Goal: Transaction & Acquisition: Book appointment/travel/reservation

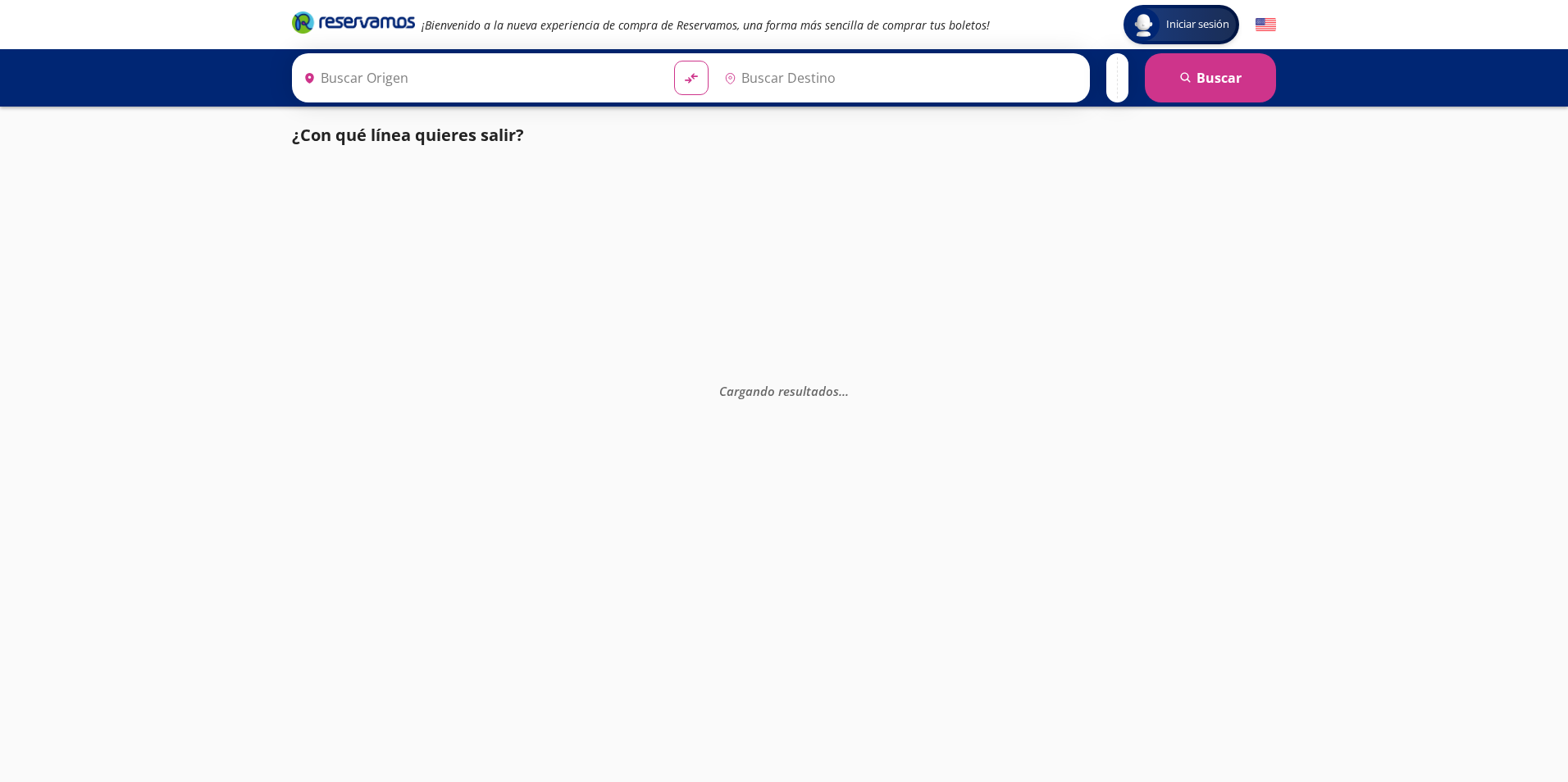
type input "[GEOGRAPHIC_DATA], [GEOGRAPHIC_DATA]"
type input "Santiago de Querétaro, [GEOGRAPHIC_DATA]"
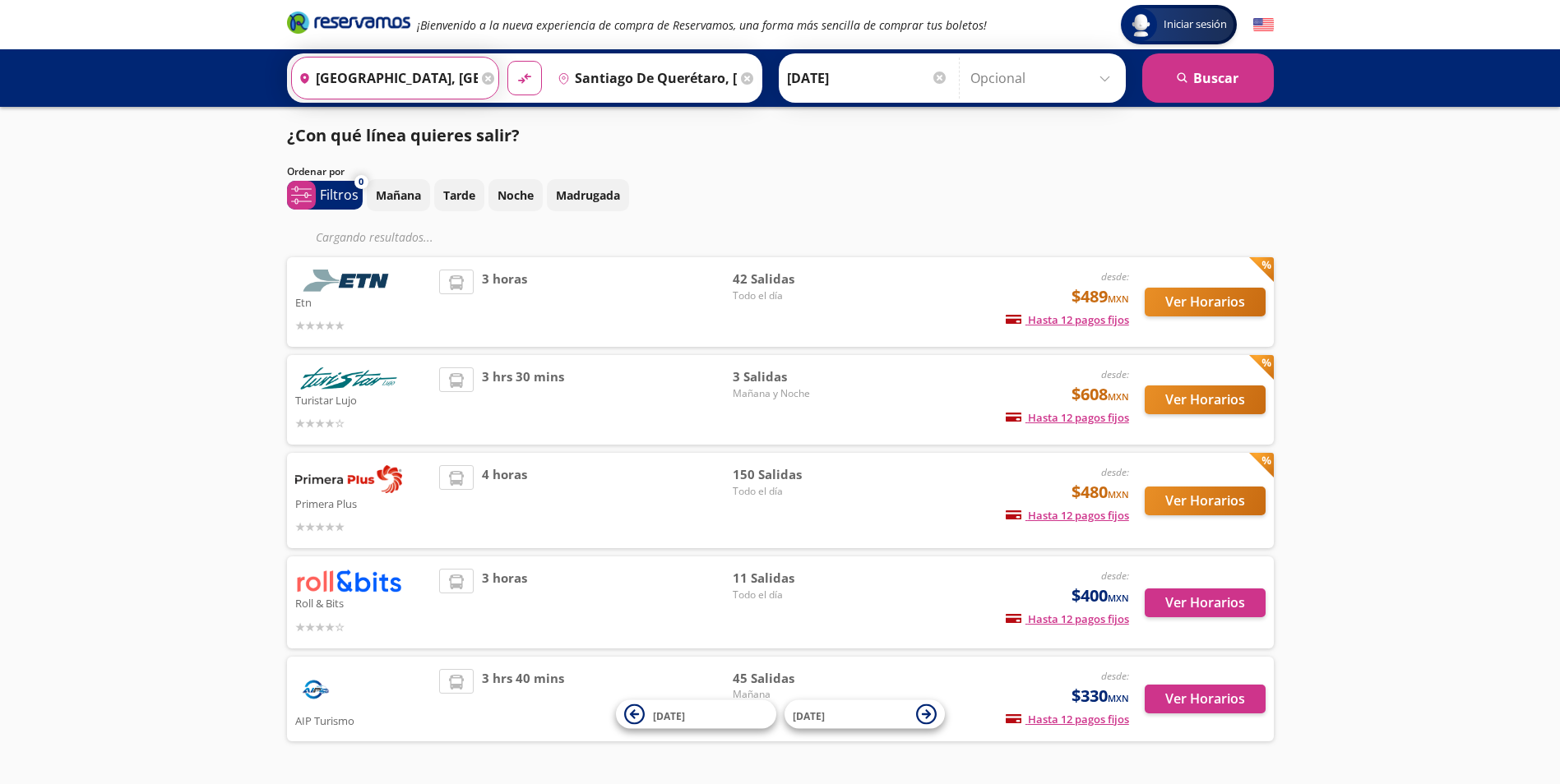
click at [420, 94] on input "[GEOGRAPHIC_DATA], [GEOGRAPHIC_DATA]" at bounding box center [384, 78] width 186 height 41
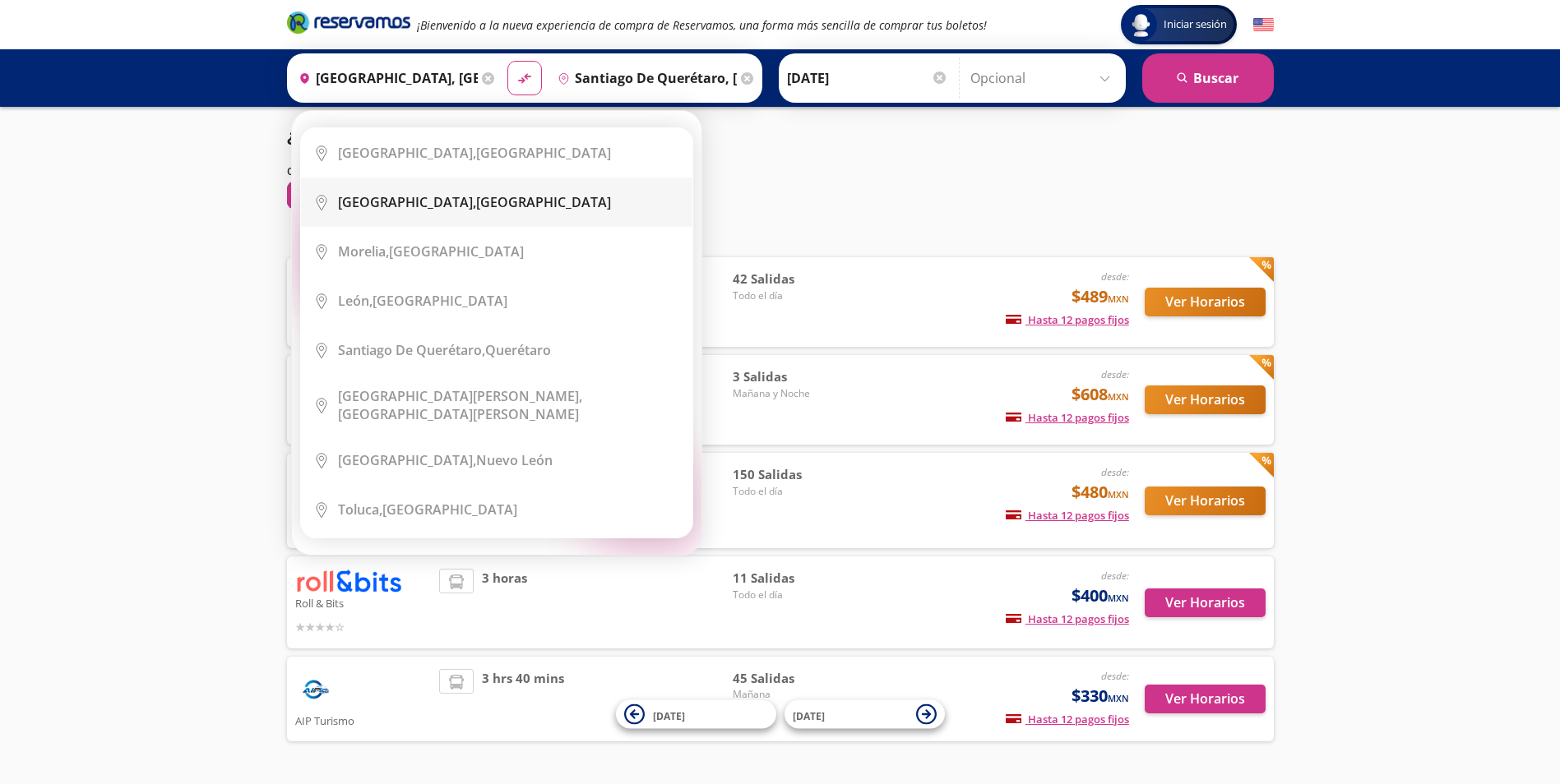
click at [430, 209] on div "[GEOGRAPHIC_DATA], [GEOGRAPHIC_DATA]" at bounding box center [475, 202] width 273 height 18
type input "[GEOGRAPHIC_DATA], [GEOGRAPHIC_DATA]"
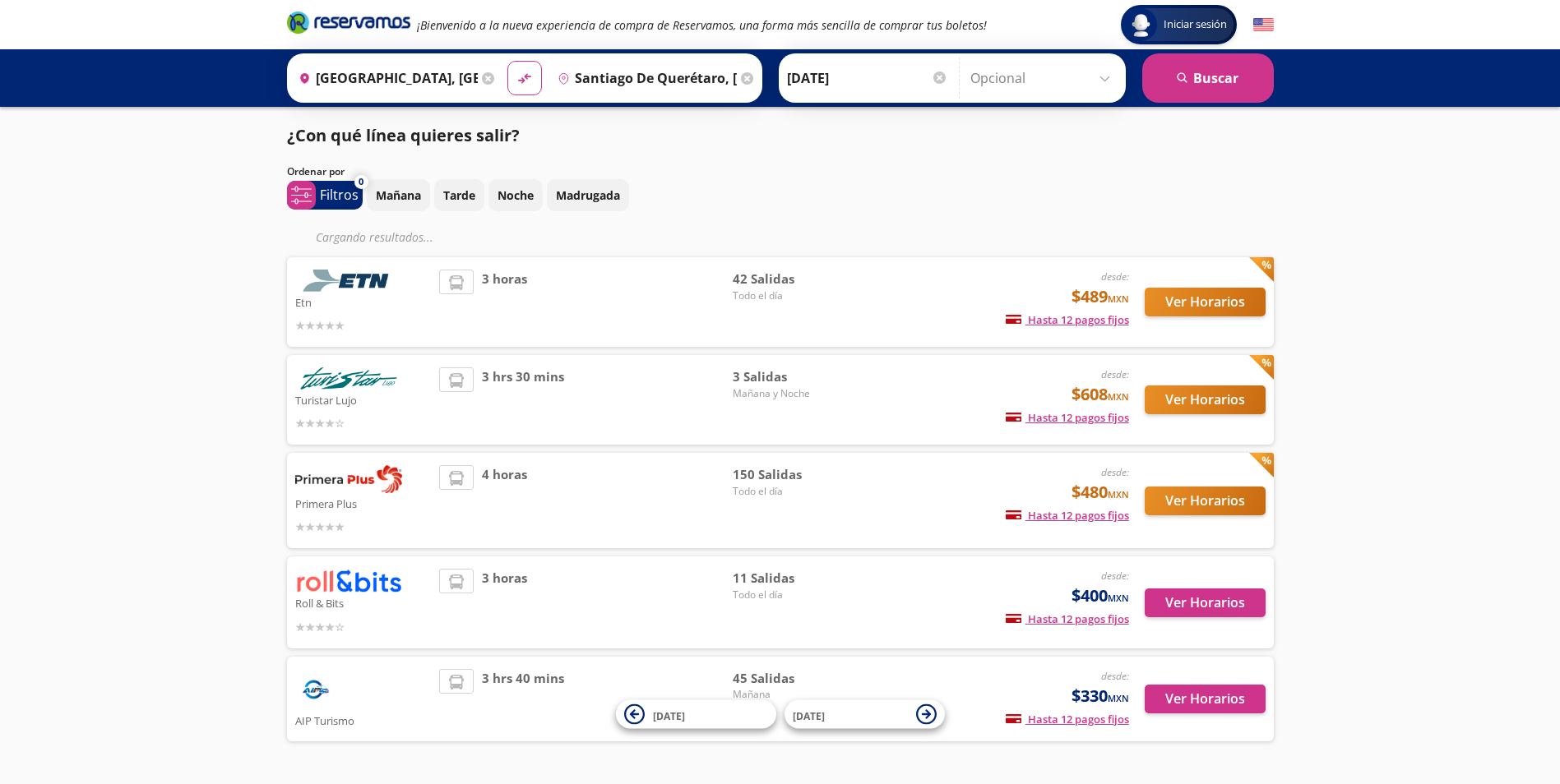
click at [685, 73] on input "Santiago de Querétaro, [GEOGRAPHIC_DATA]" at bounding box center [644, 78] width 186 height 41
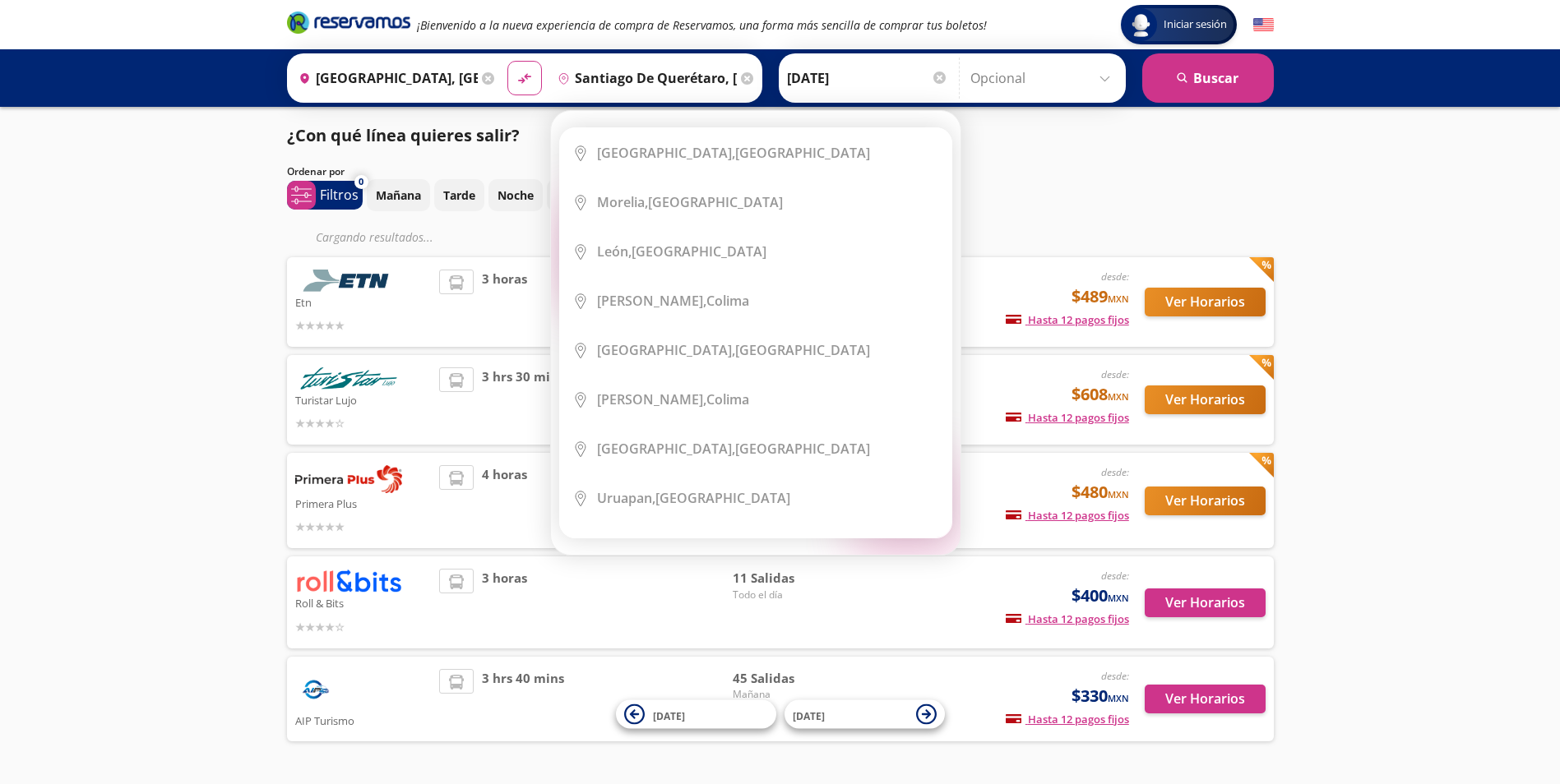
click at [741, 77] on icon at bounding box center [747, 78] width 12 height 12
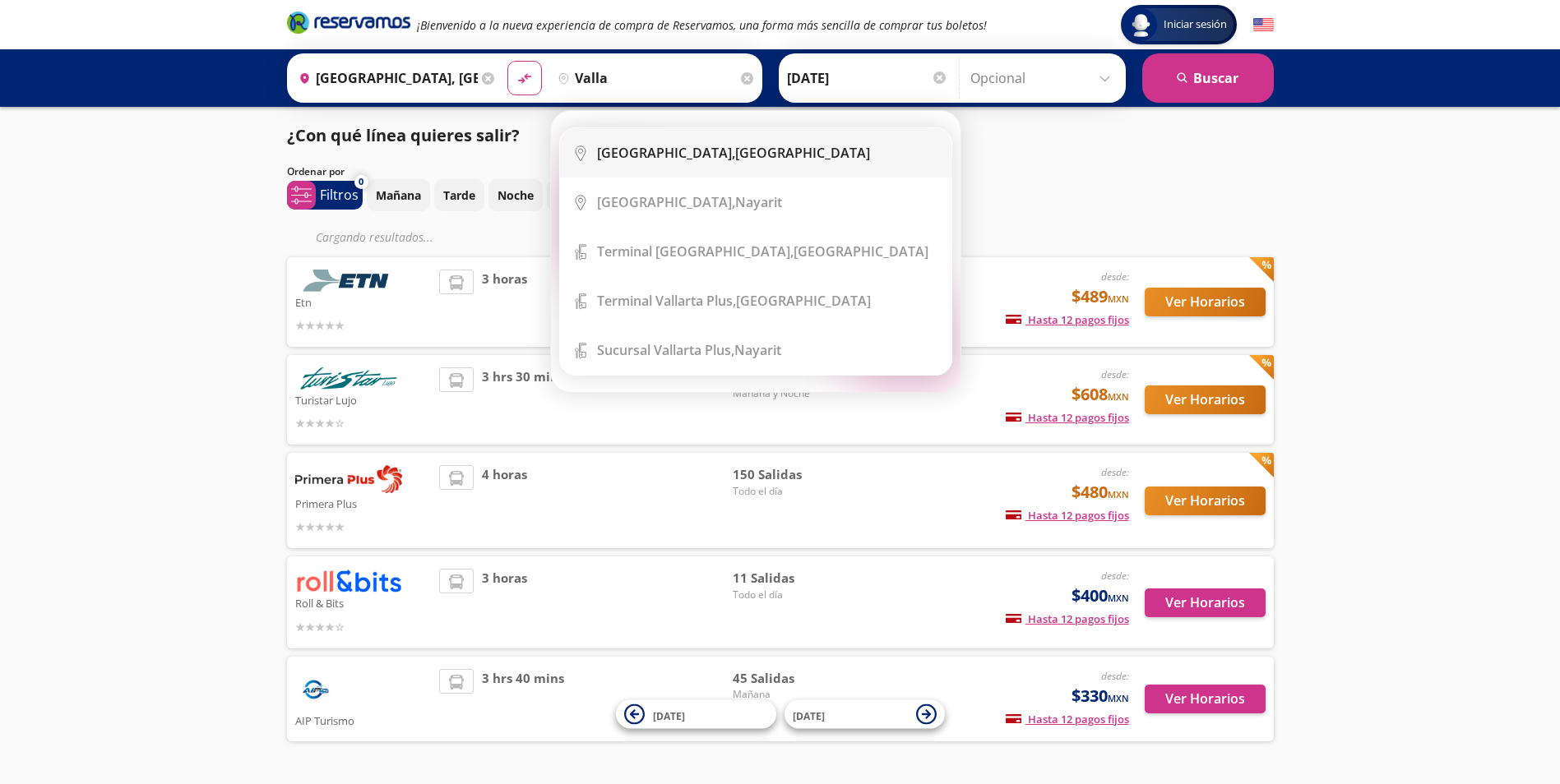
click at [702, 159] on div "[GEOGRAPHIC_DATA], [GEOGRAPHIC_DATA]" at bounding box center [734, 153] width 273 height 18
type input "[GEOGRAPHIC_DATA], [GEOGRAPHIC_DATA]"
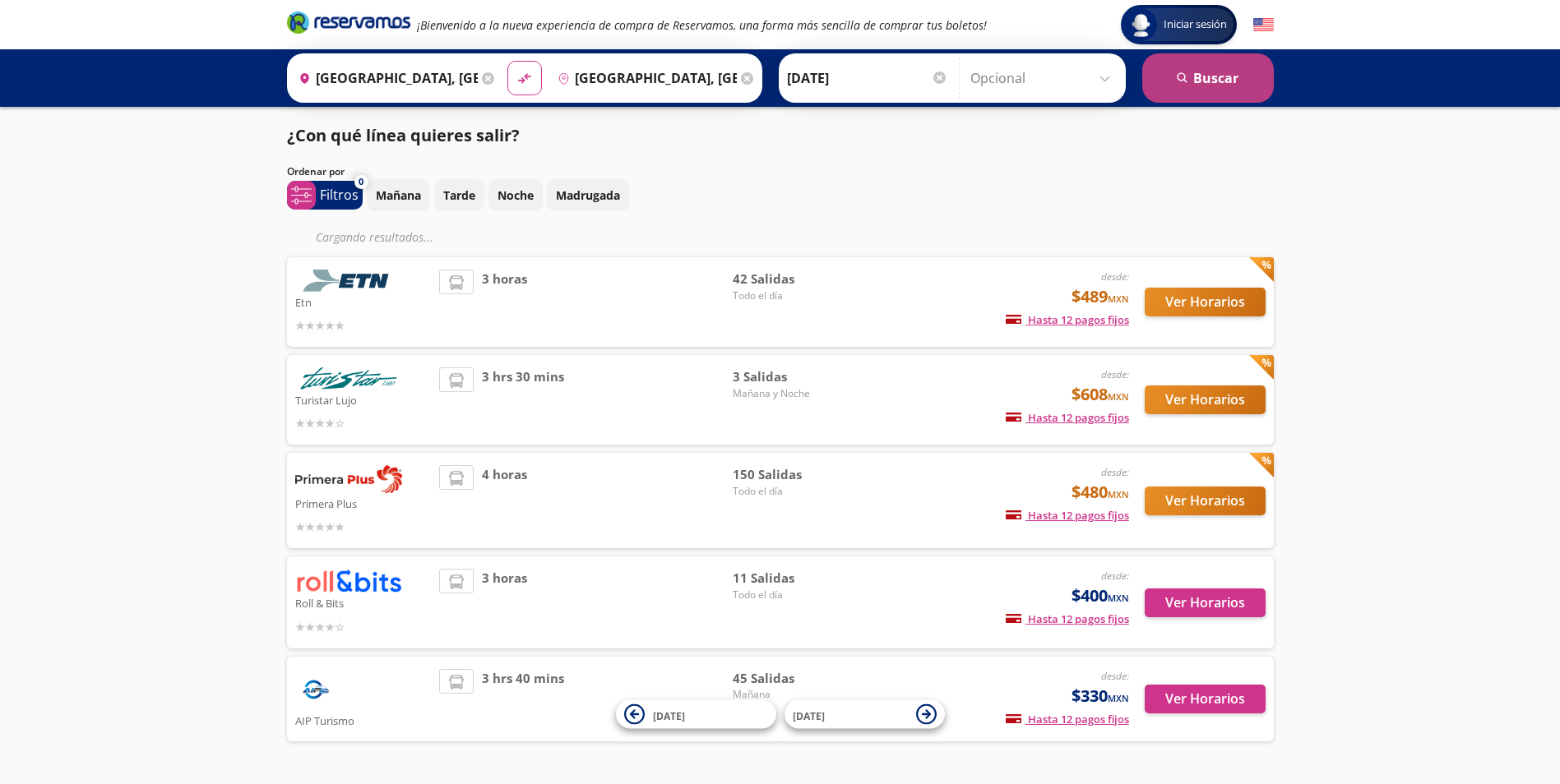
click at [1223, 82] on button "search [GEOGRAPHIC_DATA]" at bounding box center [1207, 77] width 131 height 49
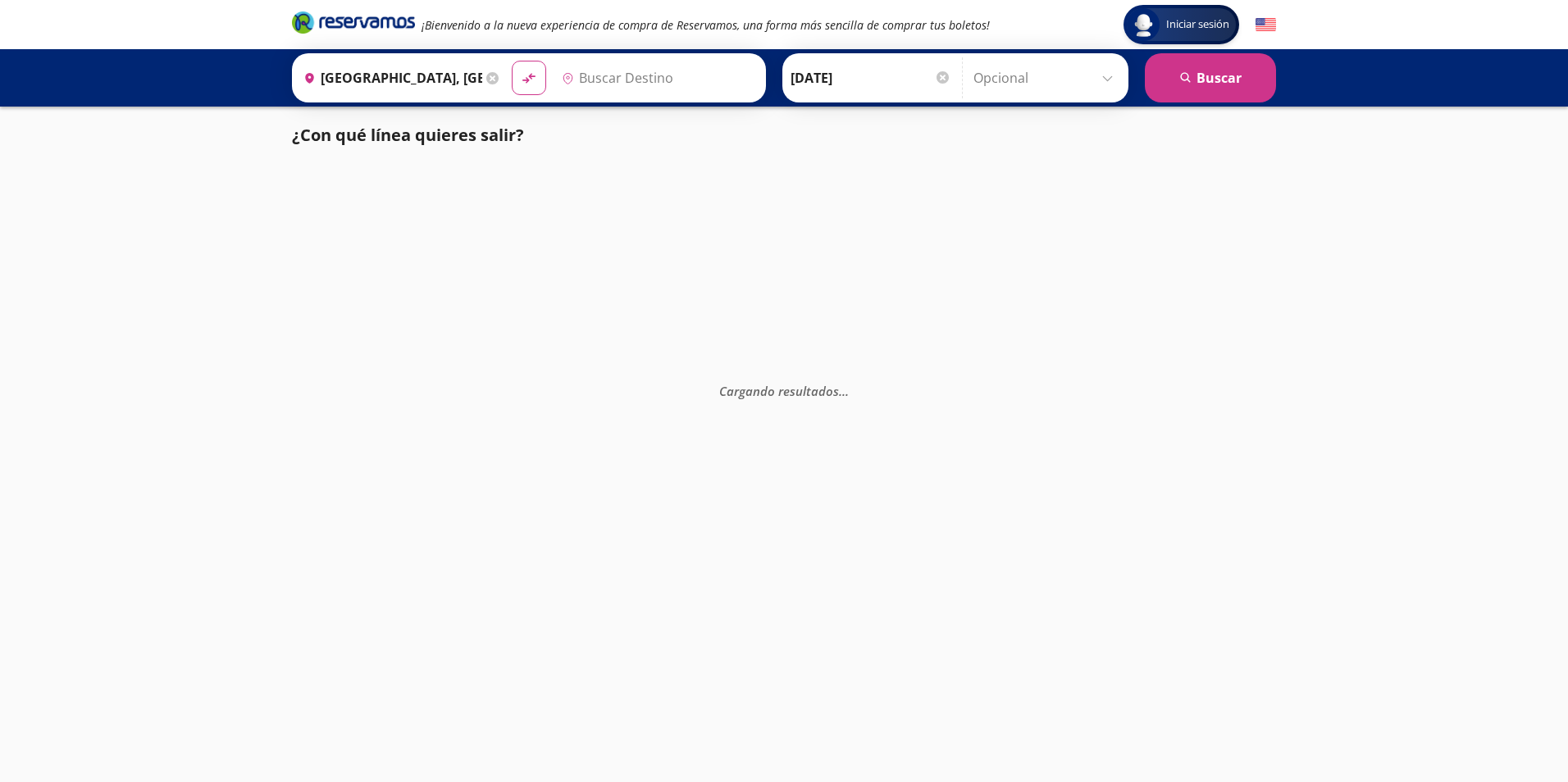
type input "[GEOGRAPHIC_DATA], [GEOGRAPHIC_DATA]"
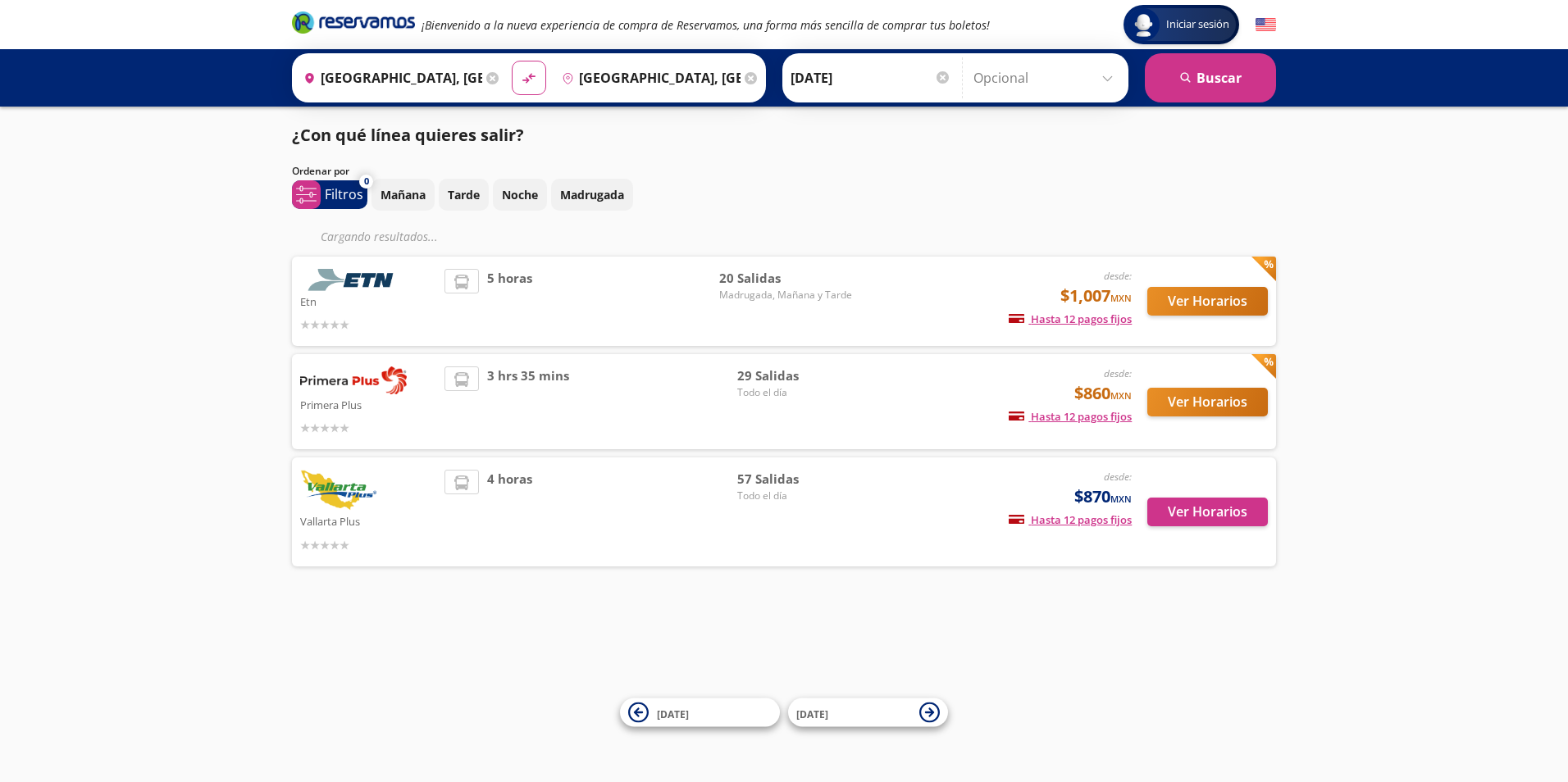
click at [567, 471] on div "4 horas" at bounding box center [591, 512] width 293 height 85
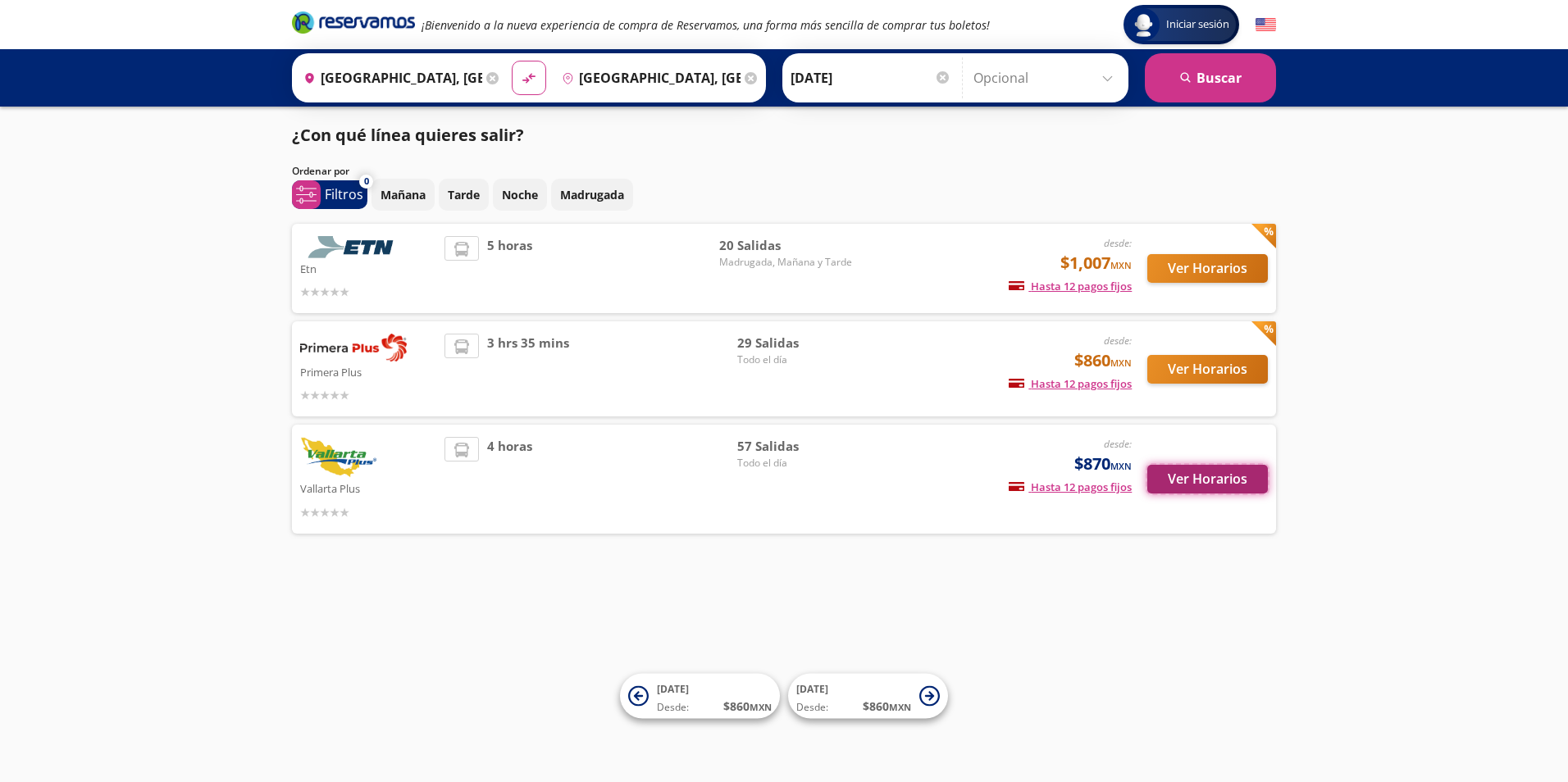
click at [1229, 465] on button "Ver Horarios" at bounding box center [1208, 479] width 121 height 29
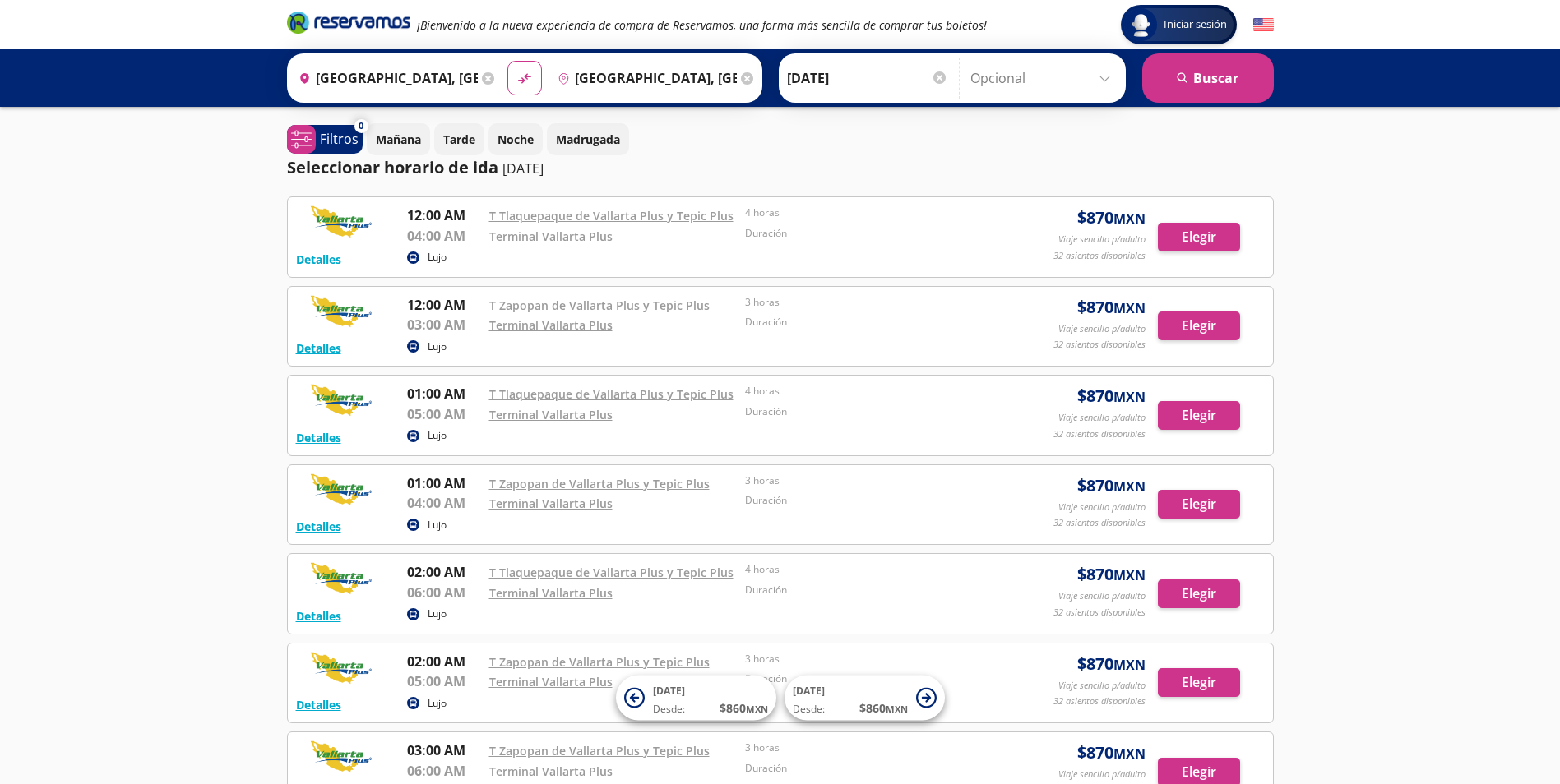
click at [1045, 86] on input "Opcional" at bounding box center [1044, 78] width 148 height 41
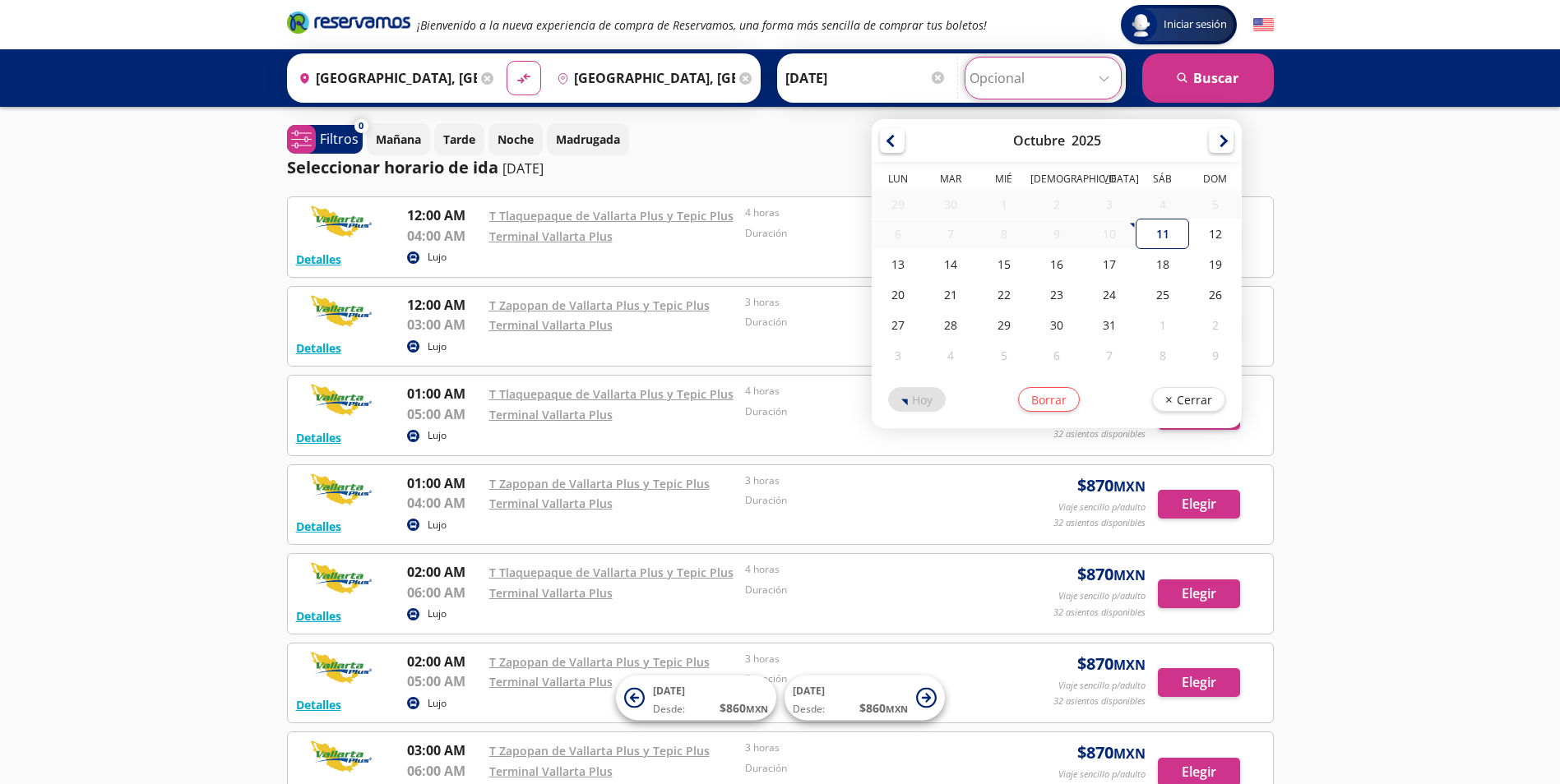
click at [1155, 232] on div "11" at bounding box center [1162, 233] width 52 height 30
type input "[DATE]"
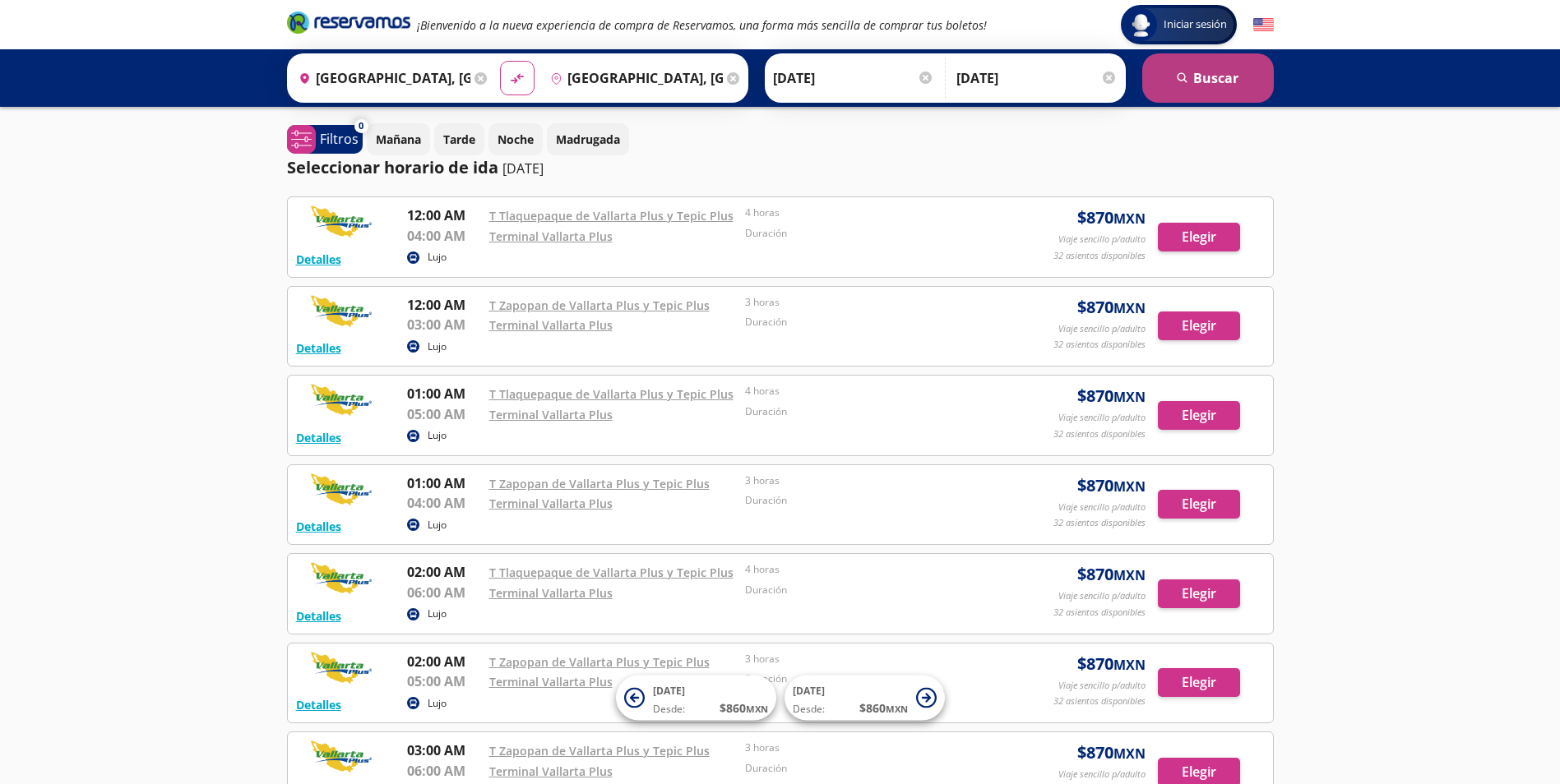
click at [1242, 79] on button "search [GEOGRAPHIC_DATA]" at bounding box center [1207, 77] width 131 height 49
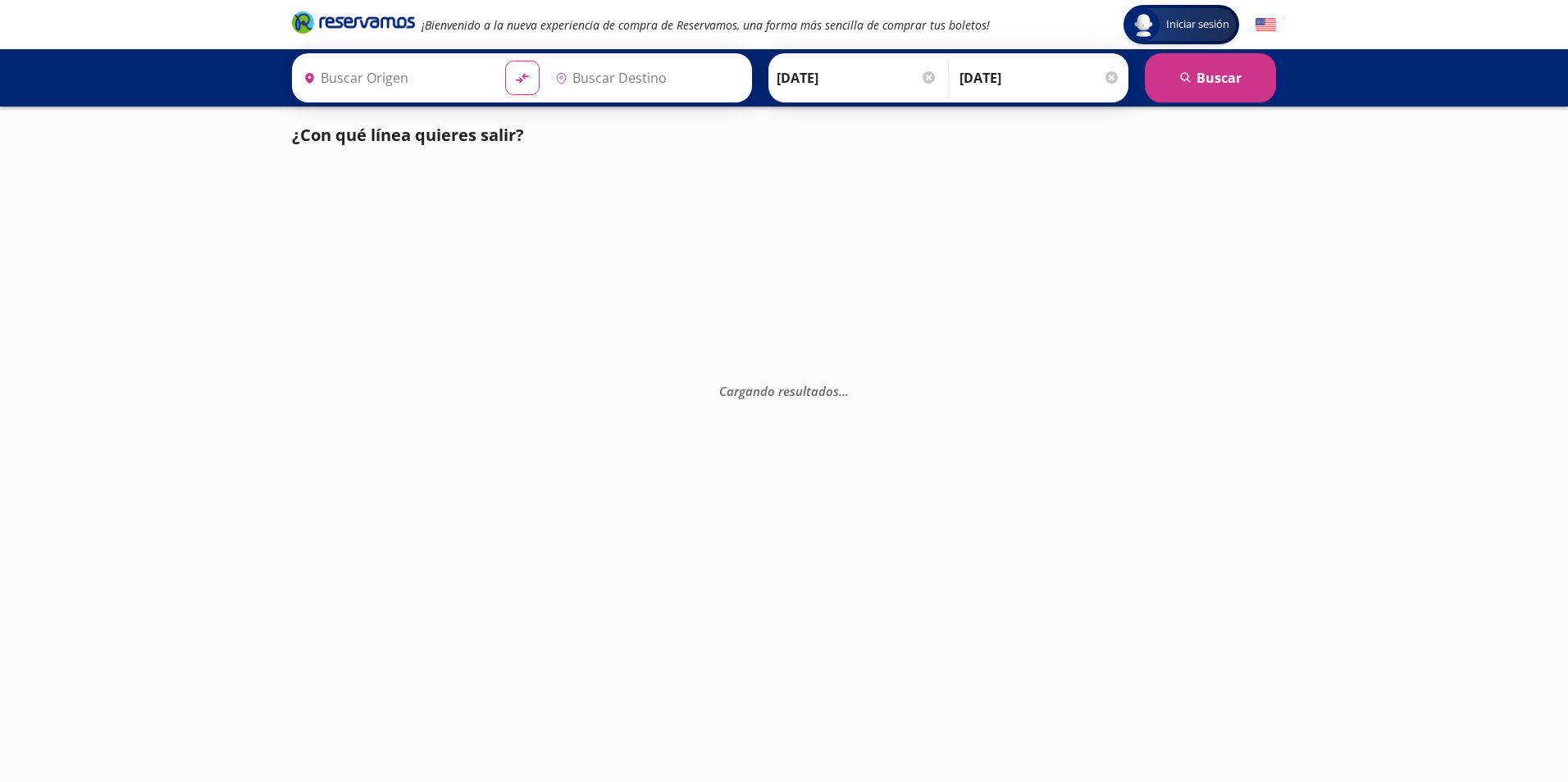
type input "[GEOGRAPHIC_DATA], [GEOGRAPHIC_DATA]"
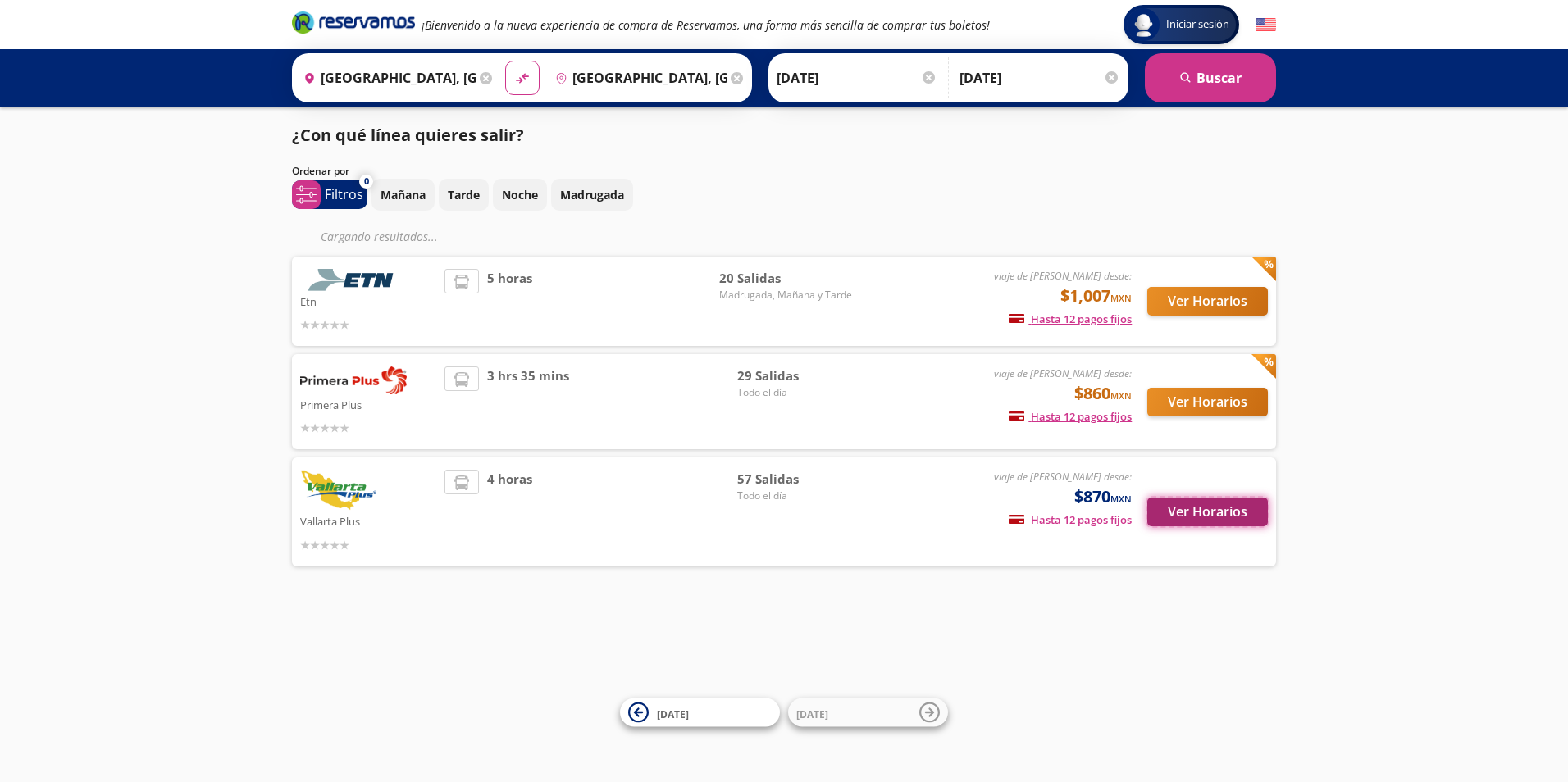
click at [1188, 498] on button "Ver Horarios" at bounding box center [1208, 512] width 121 height 29
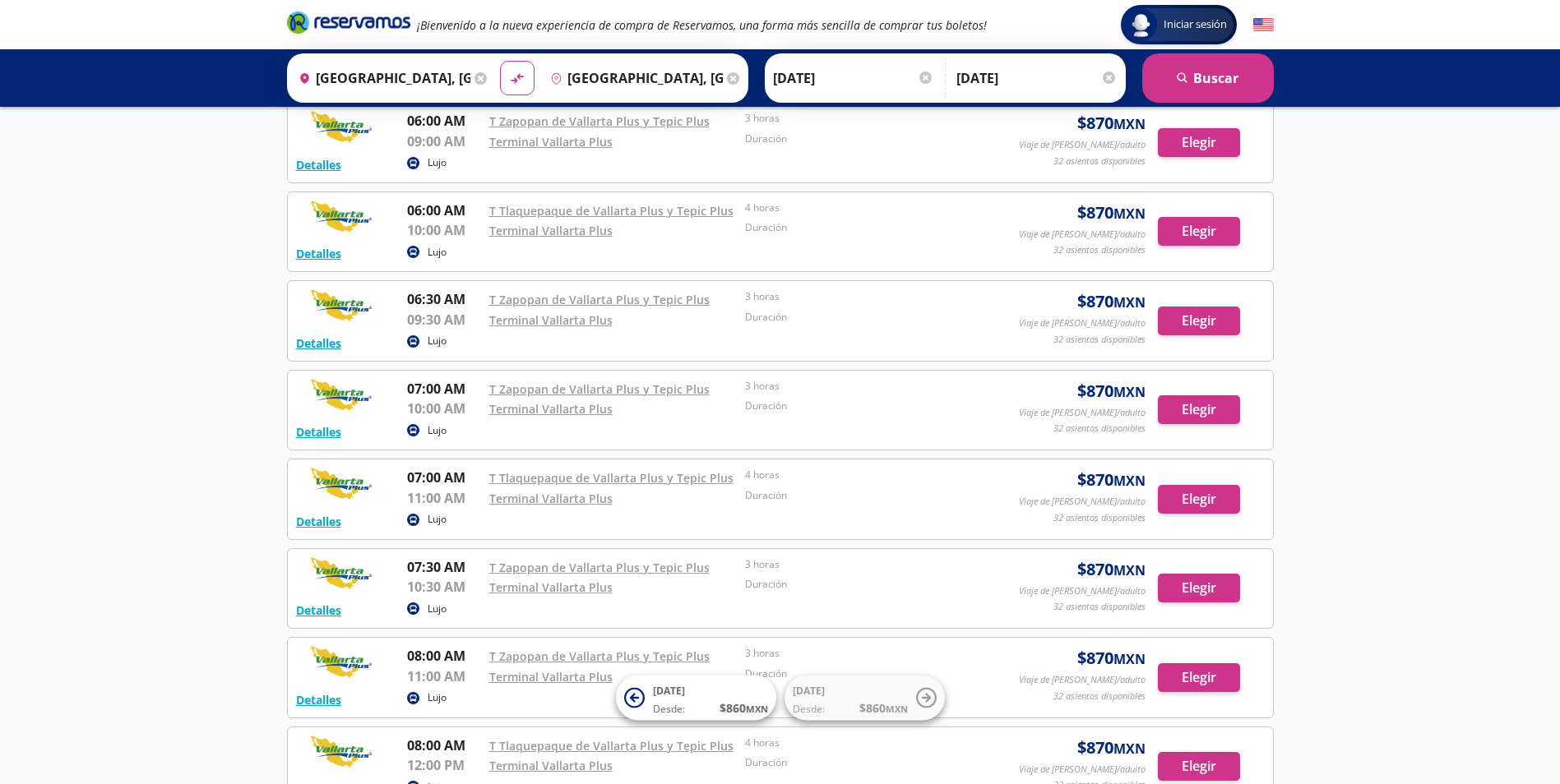
scroll to position [904, 0]
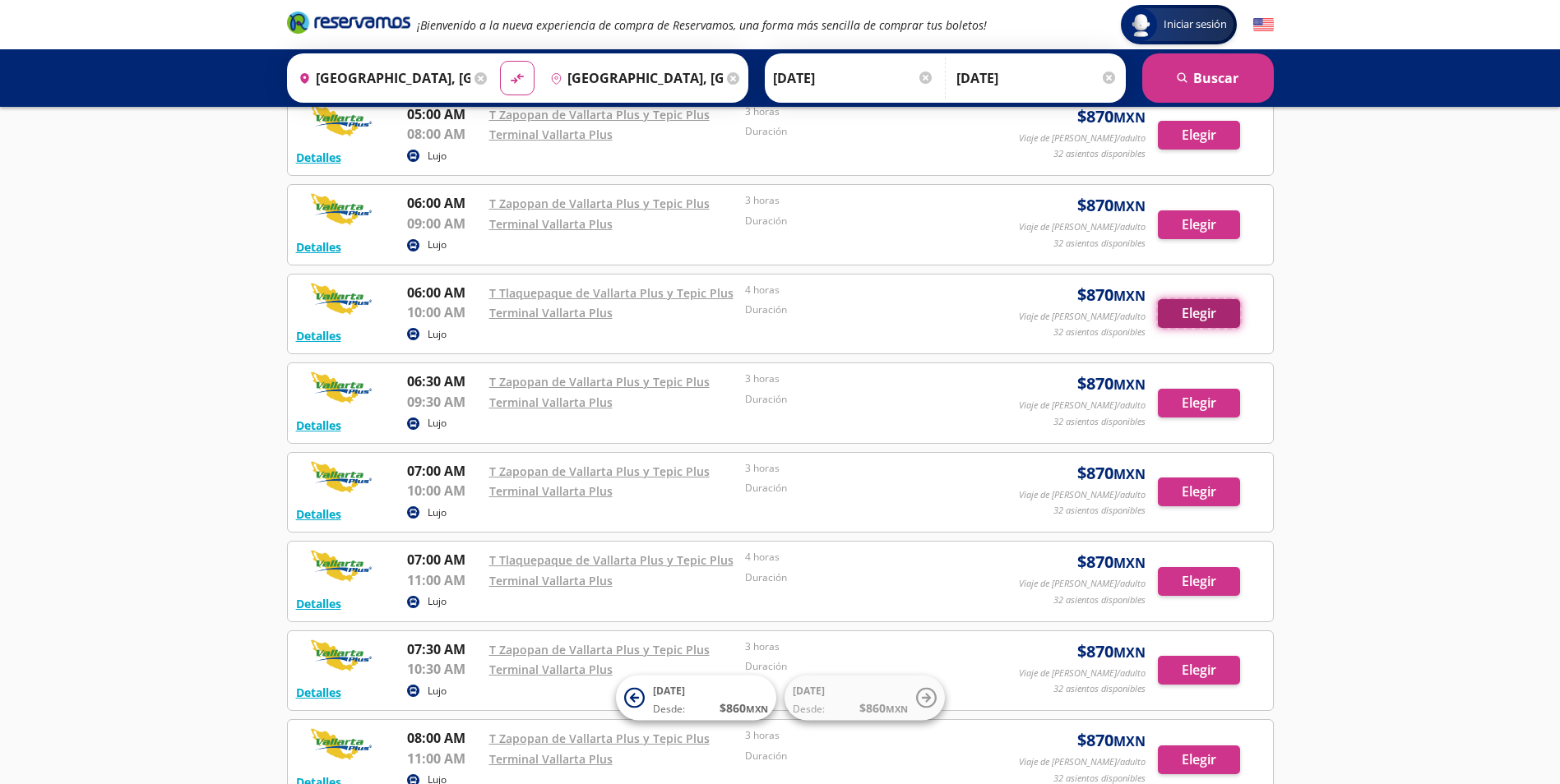
click at [1212, 318] on button "Elegir" at bounding box center [1199, 314] width 82 height 29
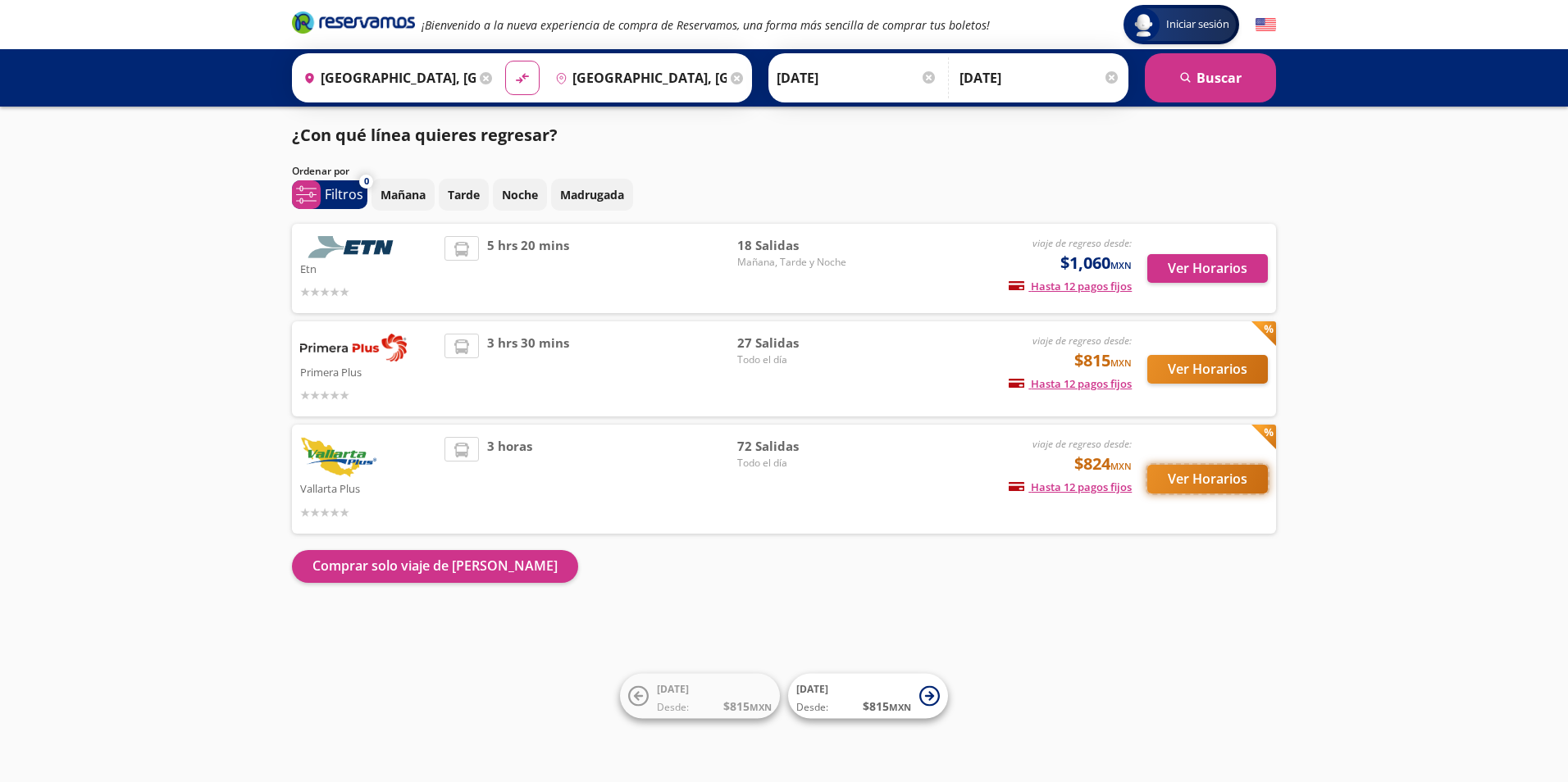
click at [1220, 465] on button "Ver Horarios" at bounding box center [1208, 479] width 121 height 29
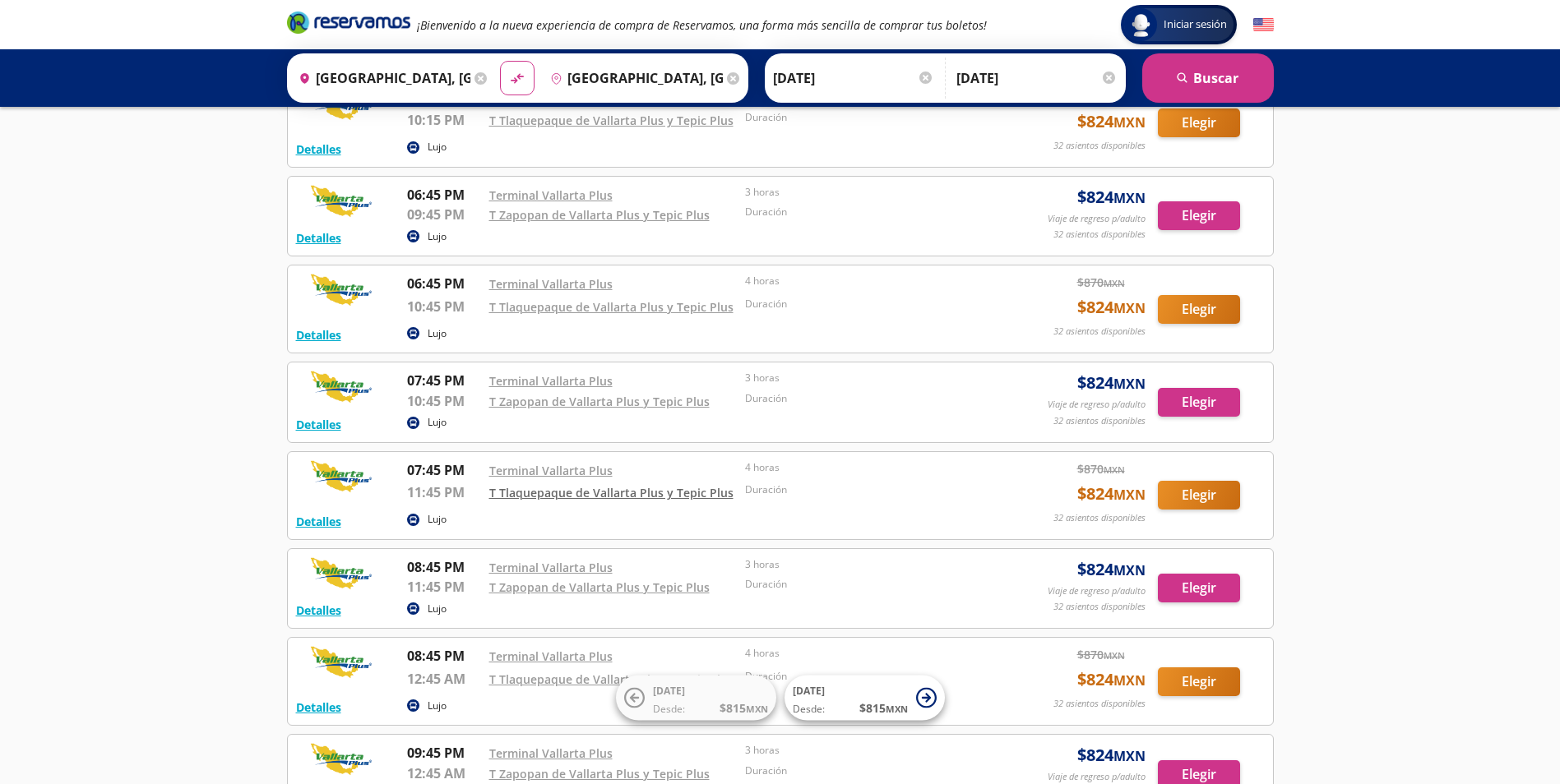
scroll to position [3259, 0]
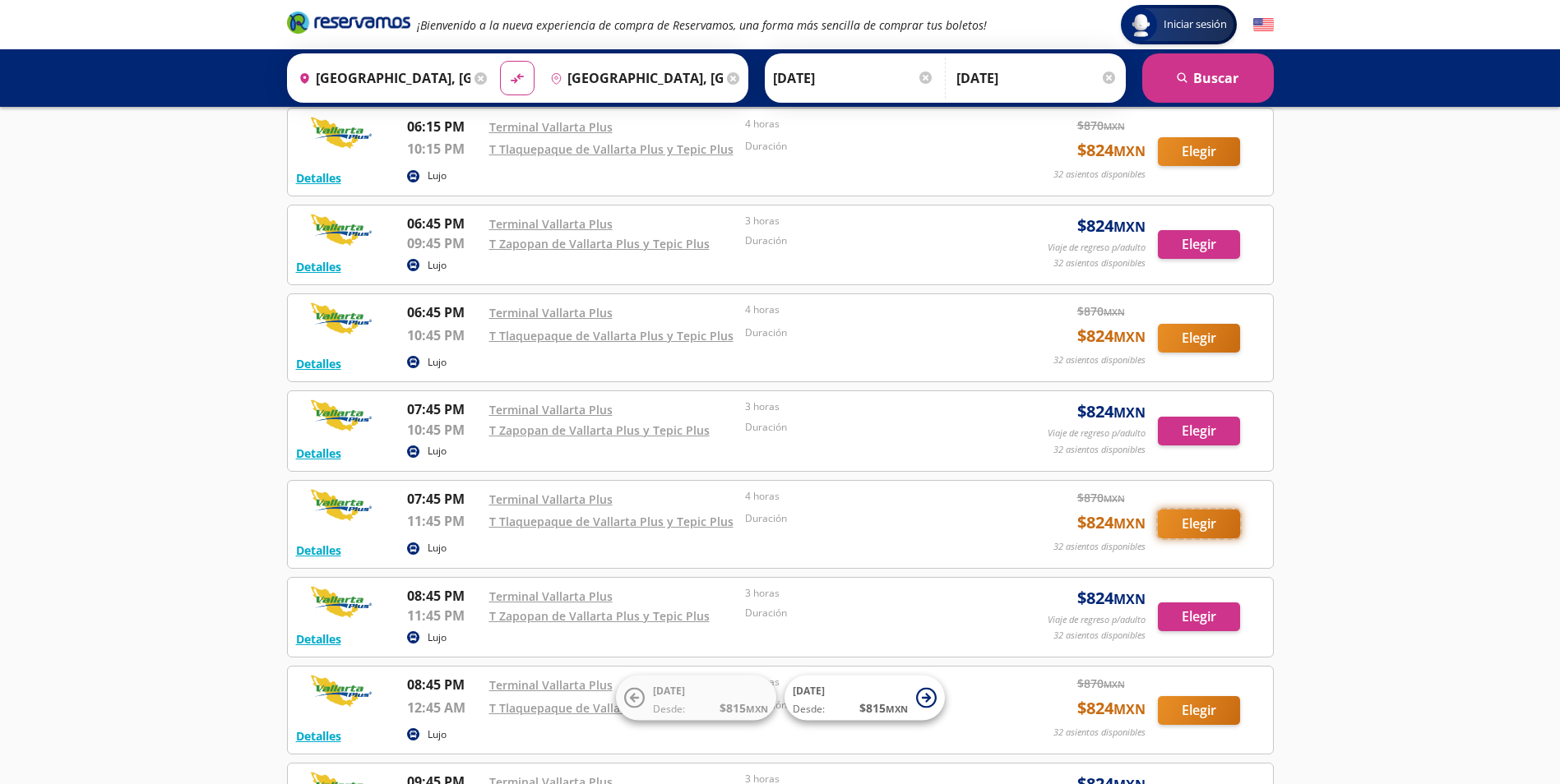
click at [1177, 519] on button "Elegir" at bounding box center [1199, 524] width 82 height 29
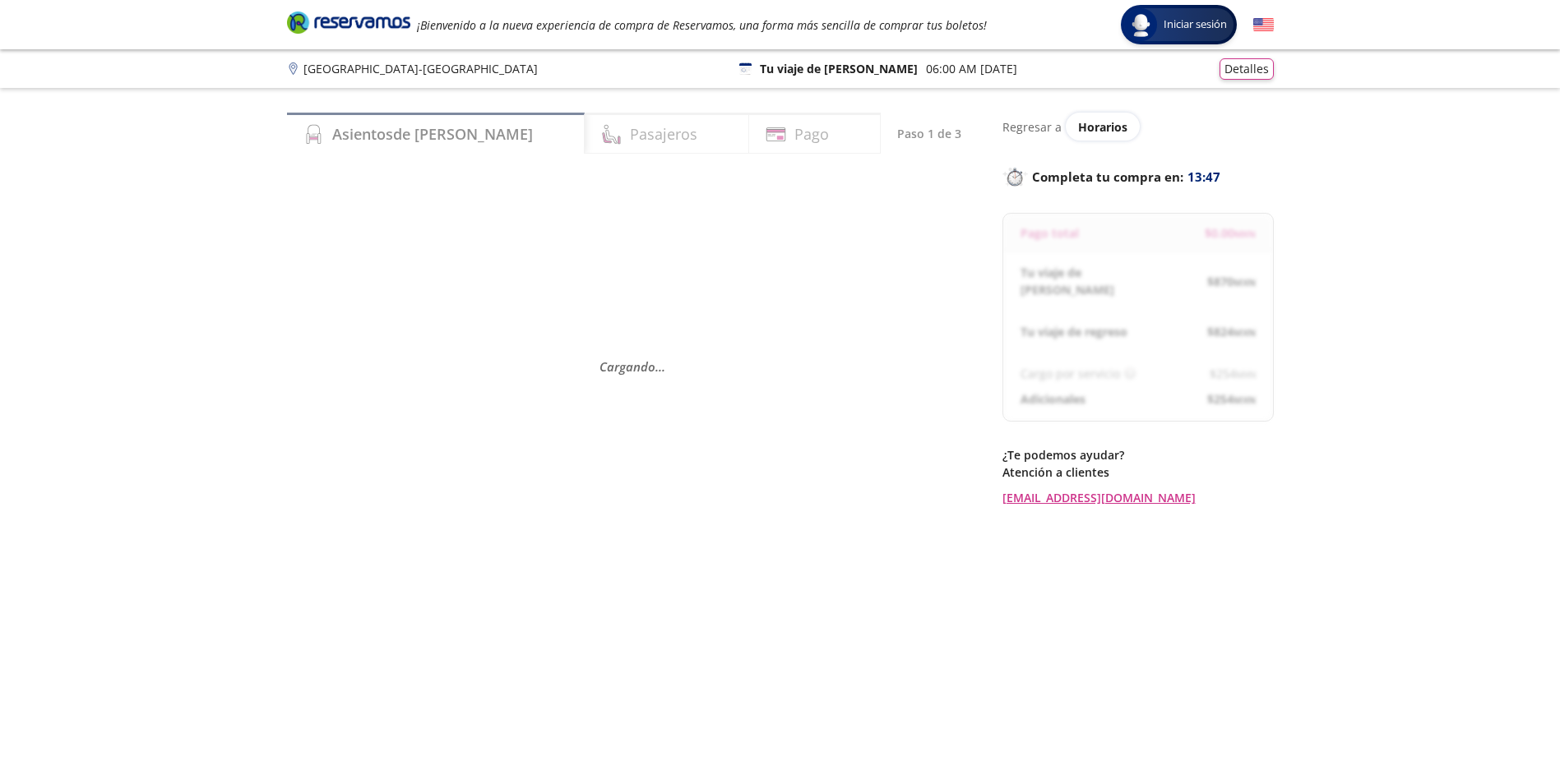
click at [460, 345] on div "Cargando . . ." at bounding box center [632, 365] width 691 height 392
drag, startPoint x: 460, startPoint y: 345, endPoint x: 428, endPoint y: 386, distance: 52.0
click at [428, 386] on div "Cargando . . ." at bounding box center [632, 365] width 691 height 392
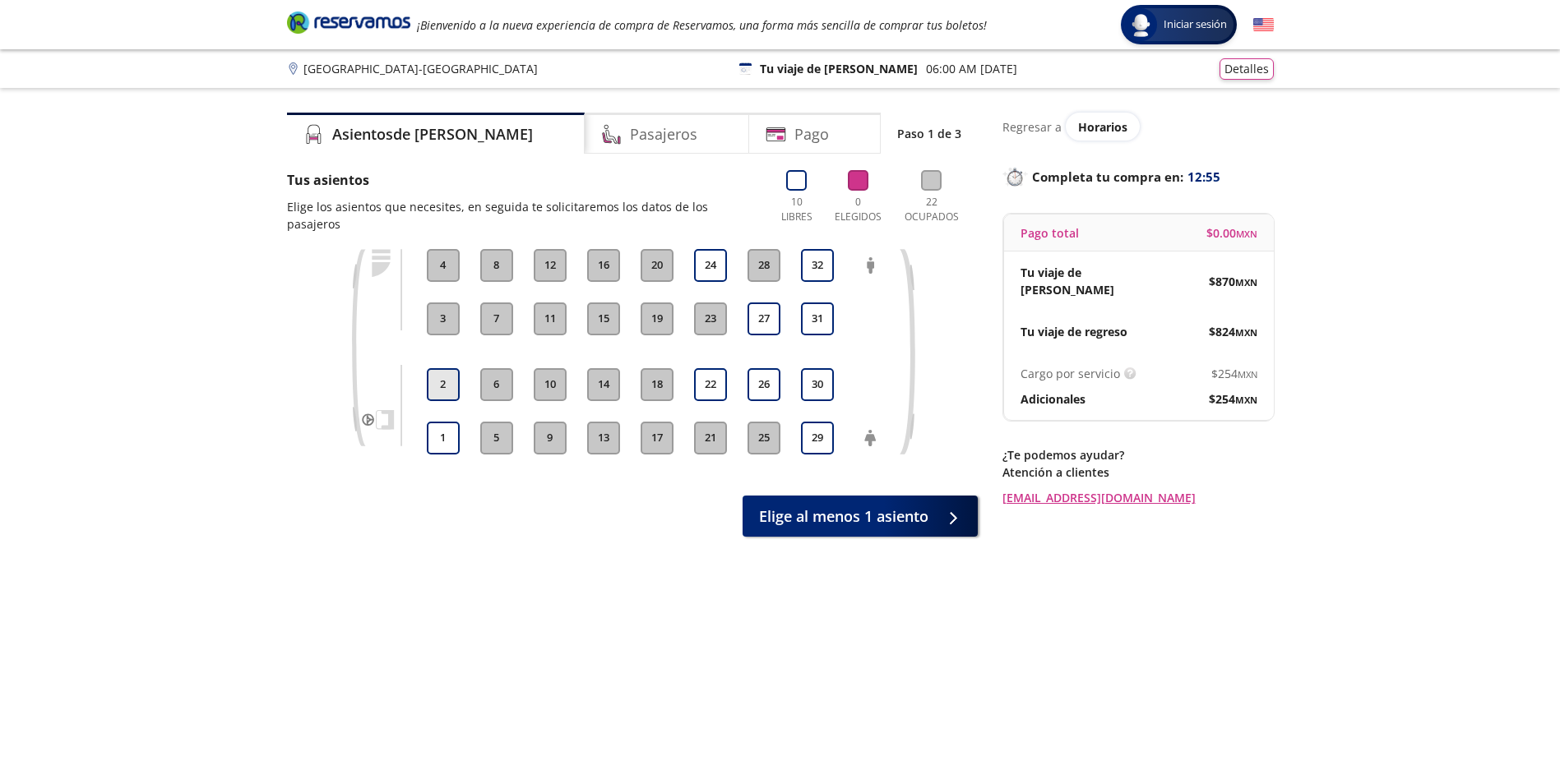
click at [455, 369] on button "2" at bounding box center [443, 384] width 33 height 33
click at [452, 429] on button "1" at bounding box center [443, 438] width 33 height 33
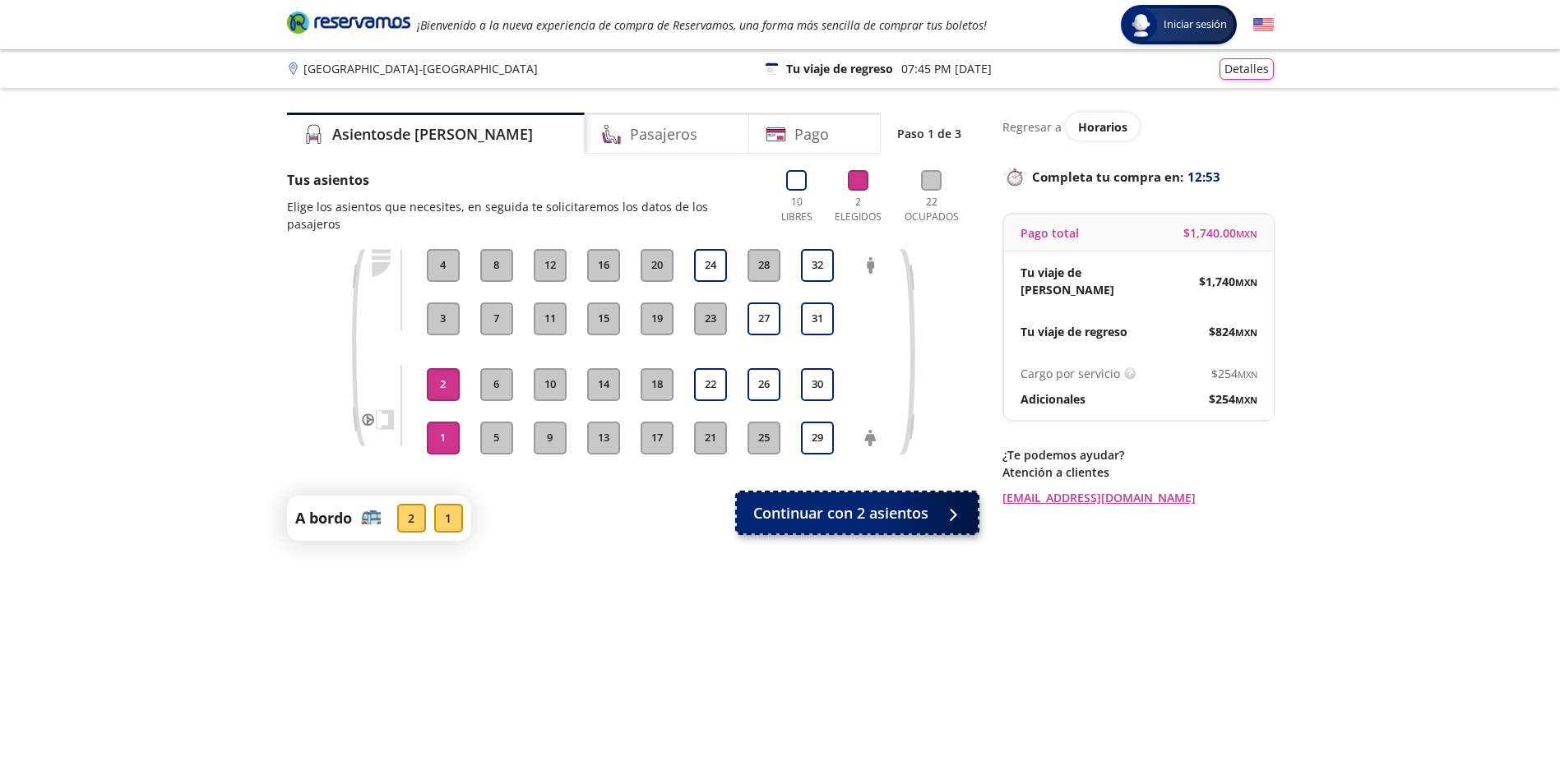
click at [876, 503] on span "Continuar con 2 asientos" at bounding box center [841, 514] width 175 height 22
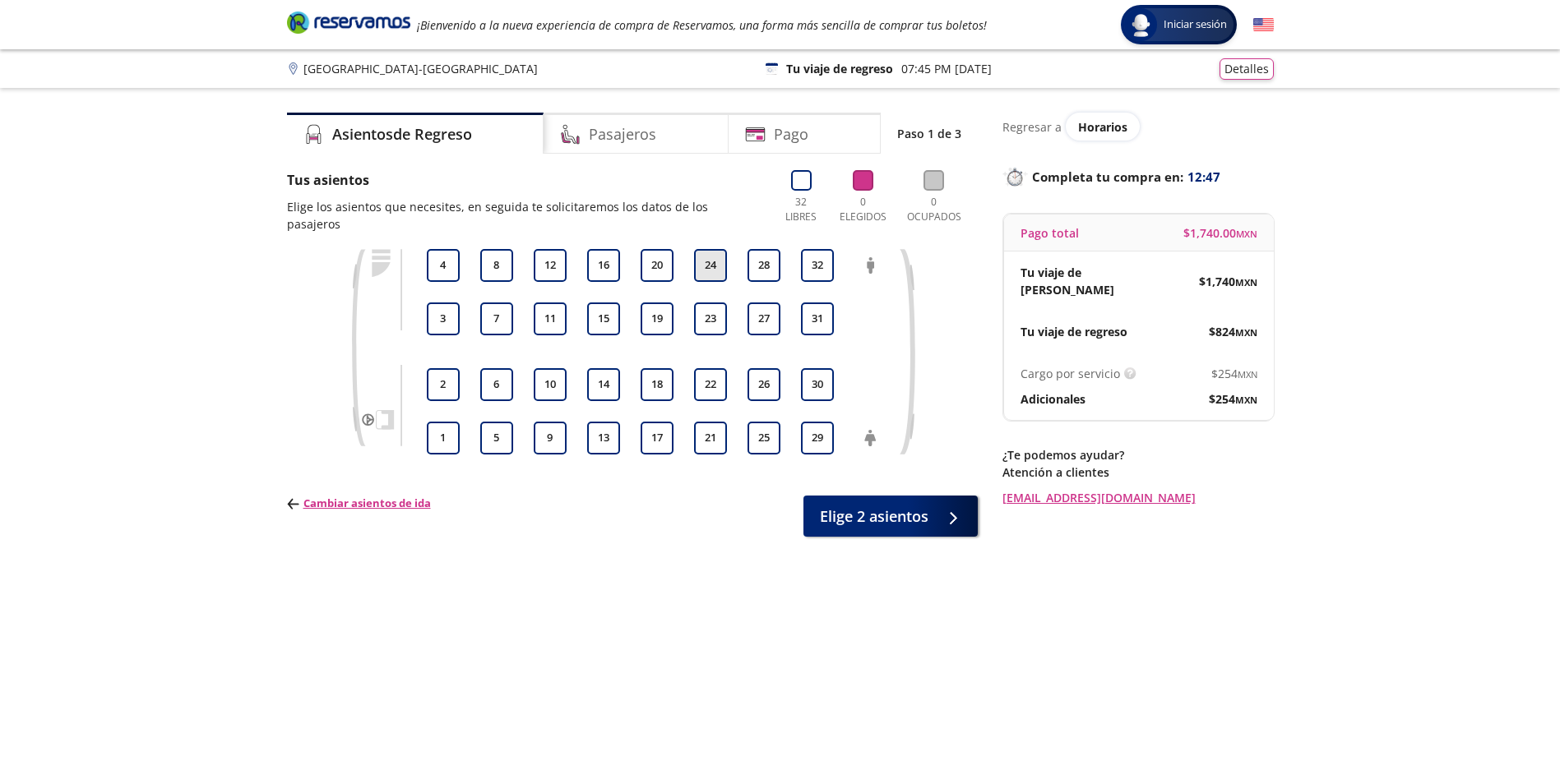
click at [710, 249] on button "24" at bounding box center [710, 265] width 33 height 33
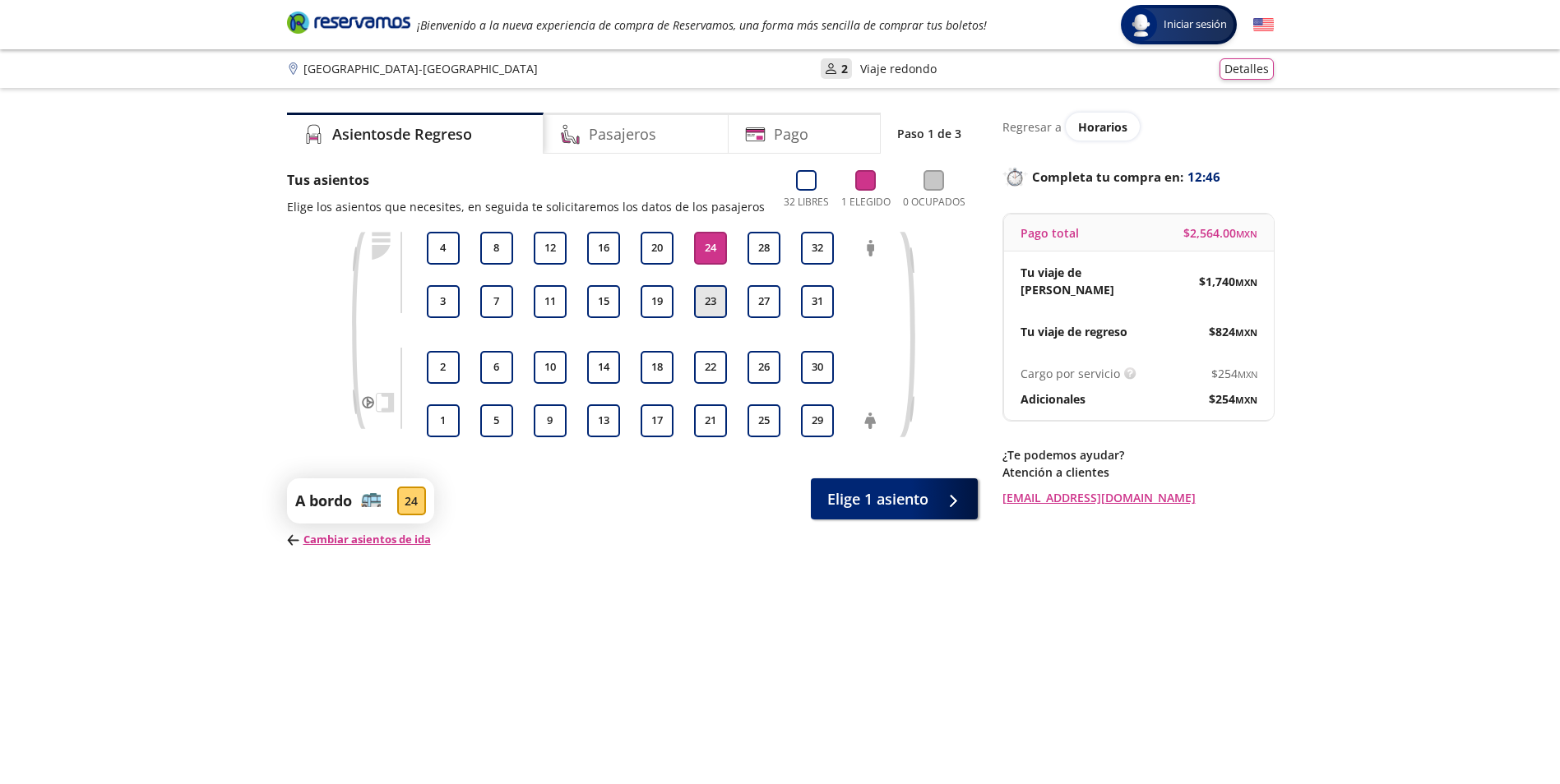
click at [707, 304] on button "23" at bounding box center [710, 302] width 33 height 33
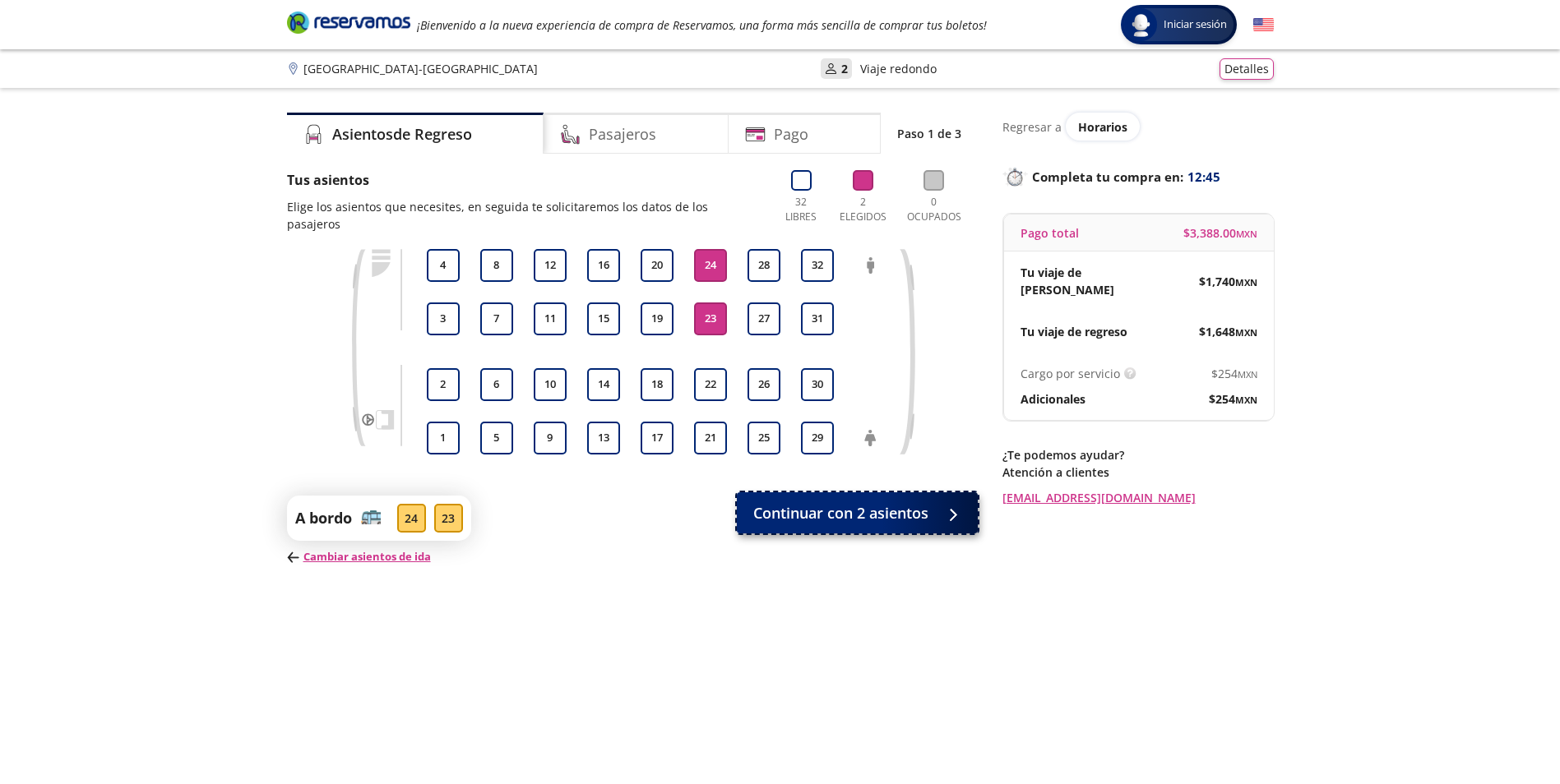
click at [887, 503] on span "Continuar con 2 asientos" at bounding box center [841, 514] width 175 height 22
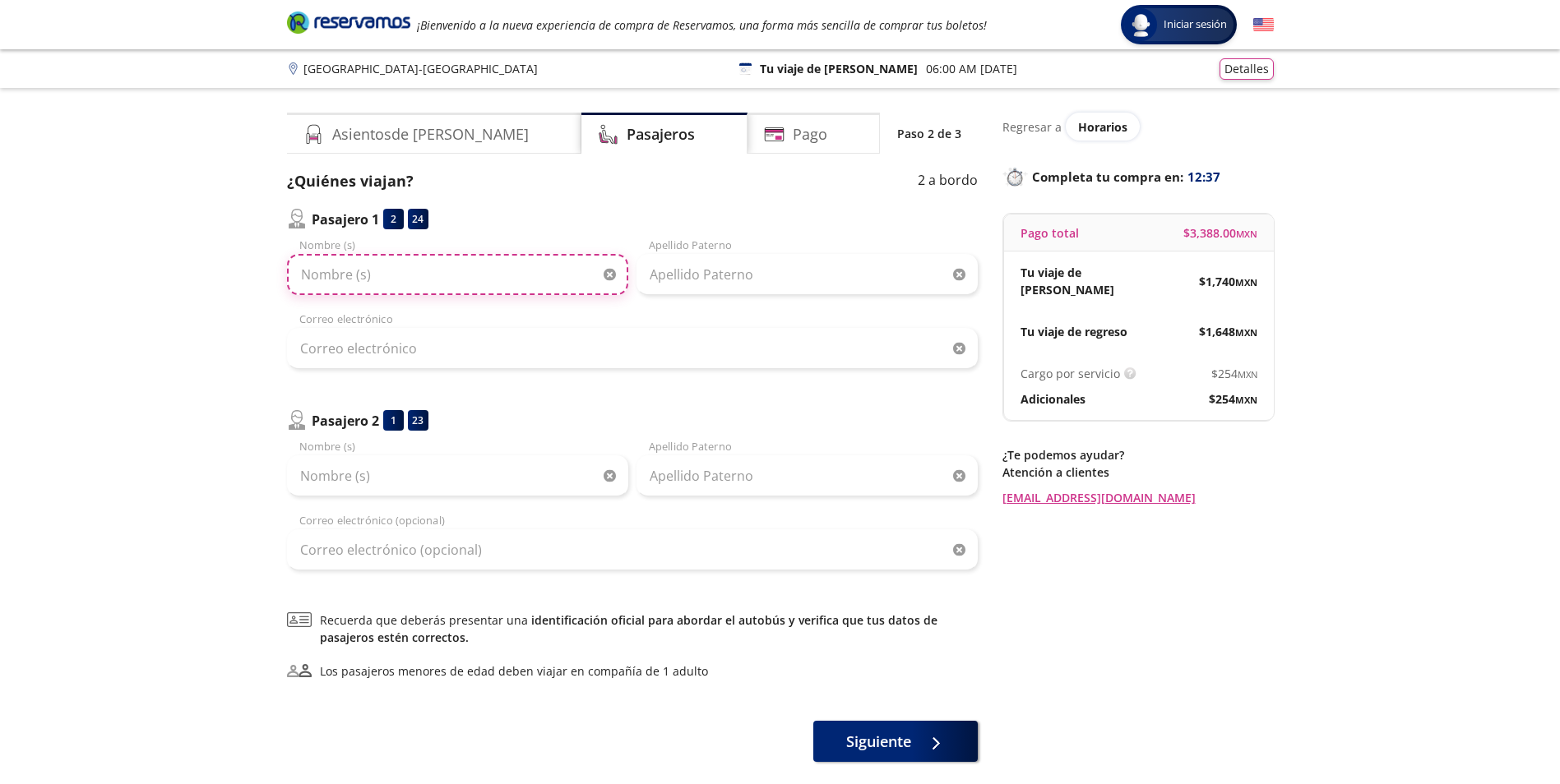
click at [411, 278] on input "Nombre (s)" at bounding box center [457, 274] width 342 height 41
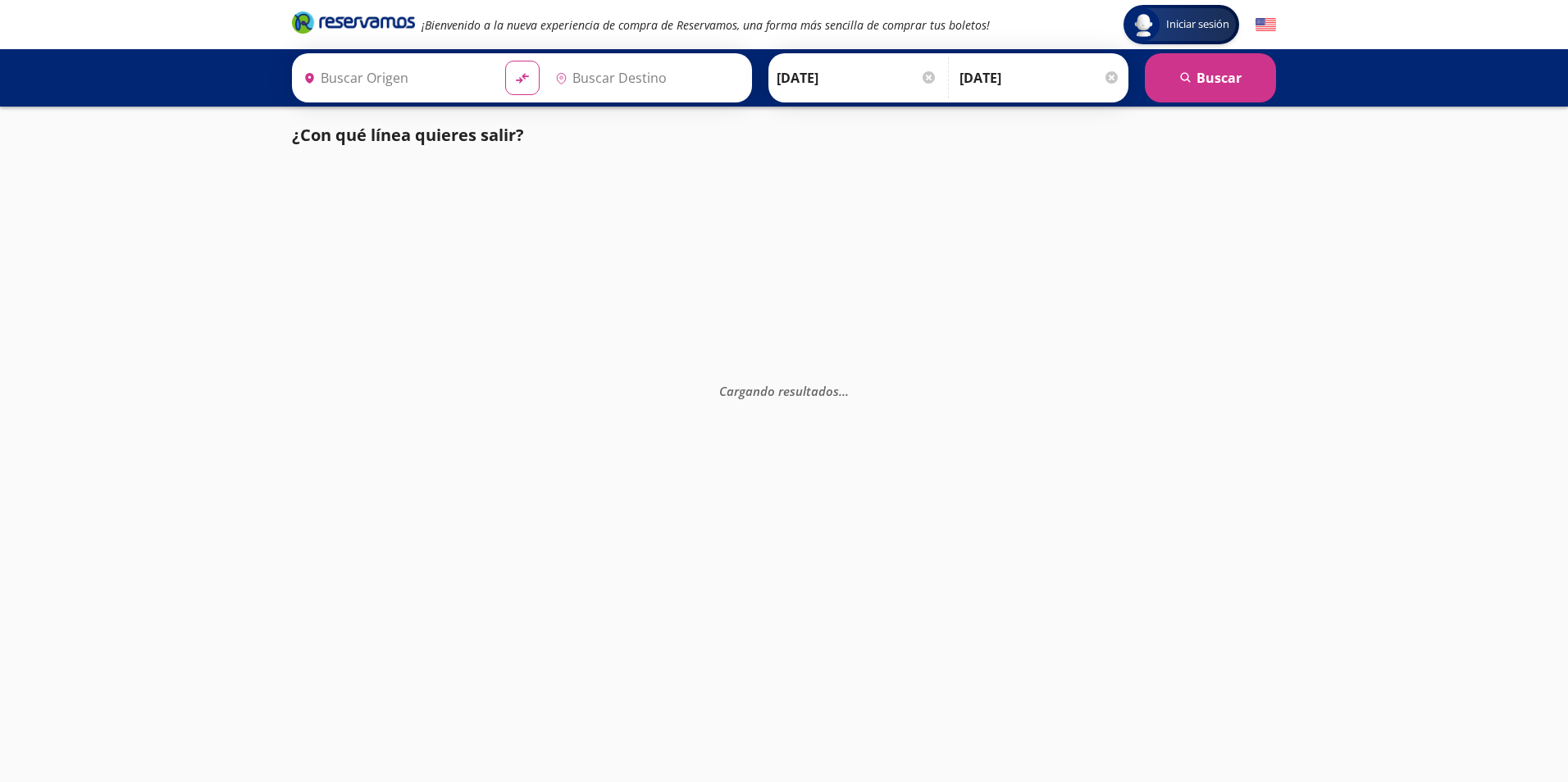
type input "Puerto Vallarta, Jalisco"
type input "Guadalajara, Jalisco"
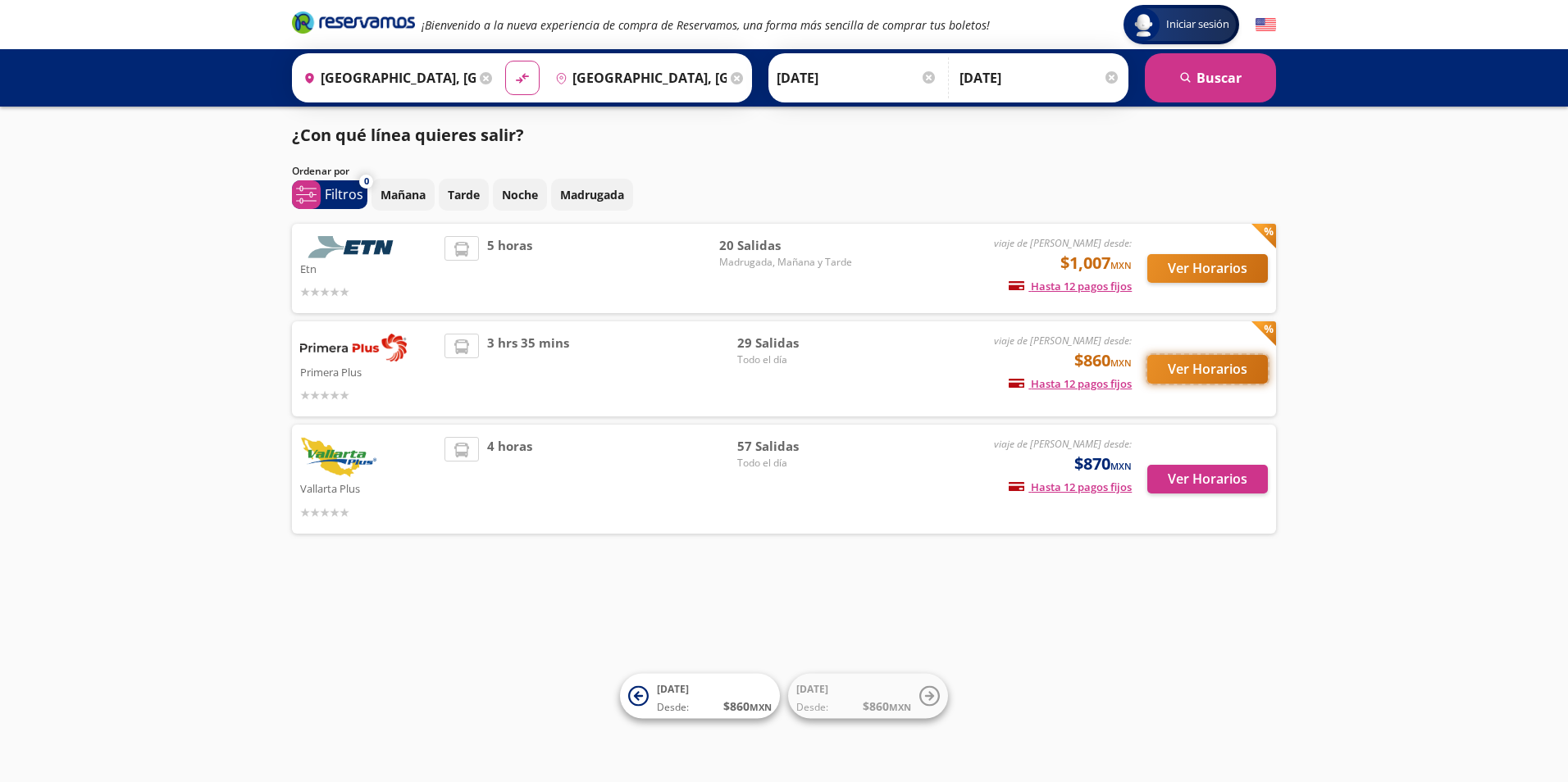
click at [1202, 355] on button "Ver Horarios" at bounding box center [1208, 370] width 121 height 29
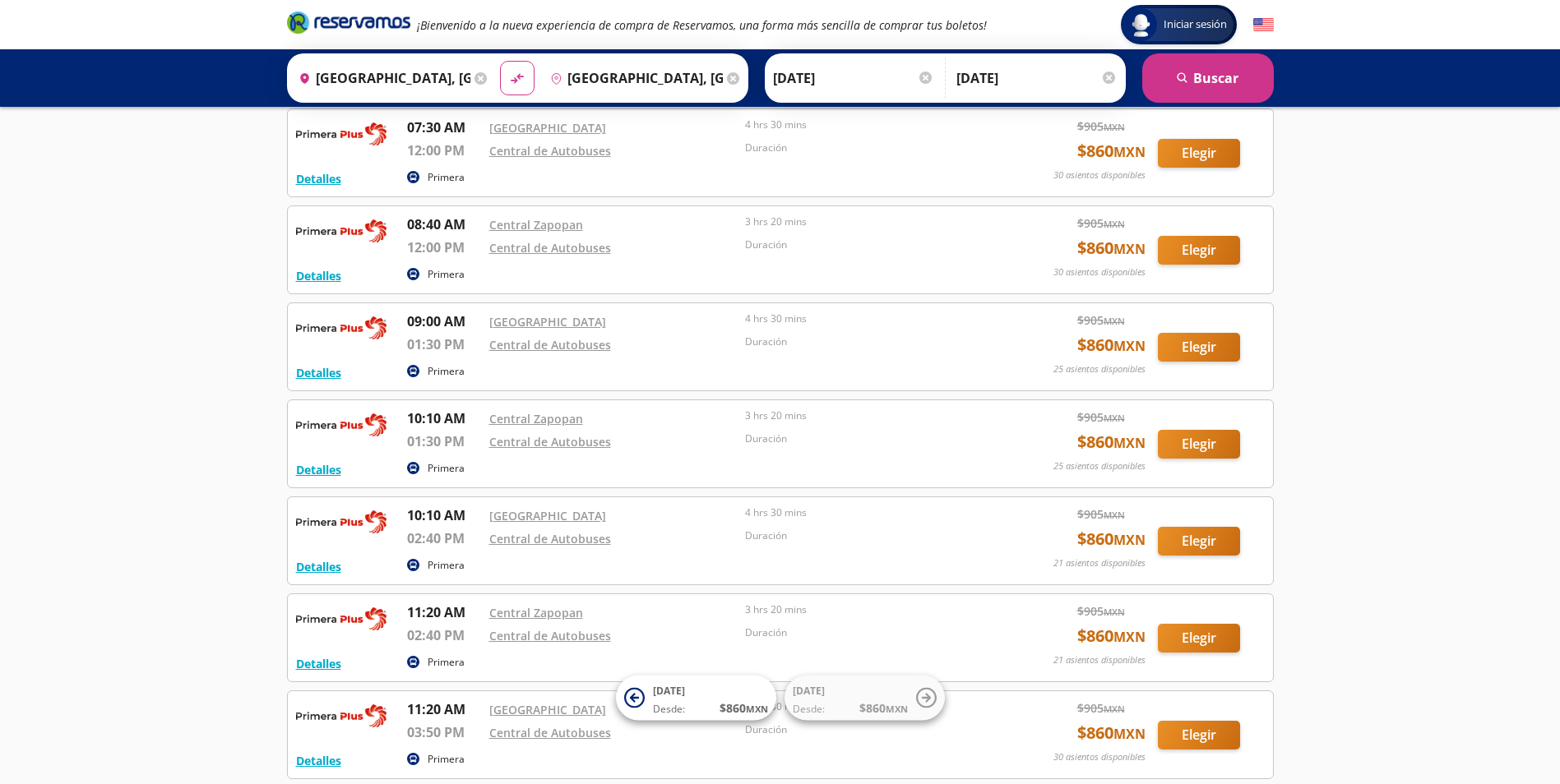
scroll to position [1022, 0]
